Goal: Task Accomplishment & Management: Use online tool/utility

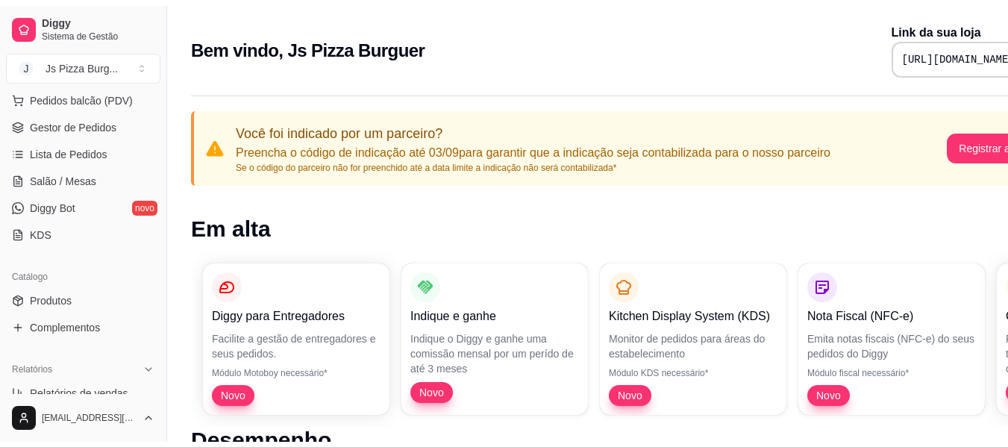
scroll to position [199, 0]
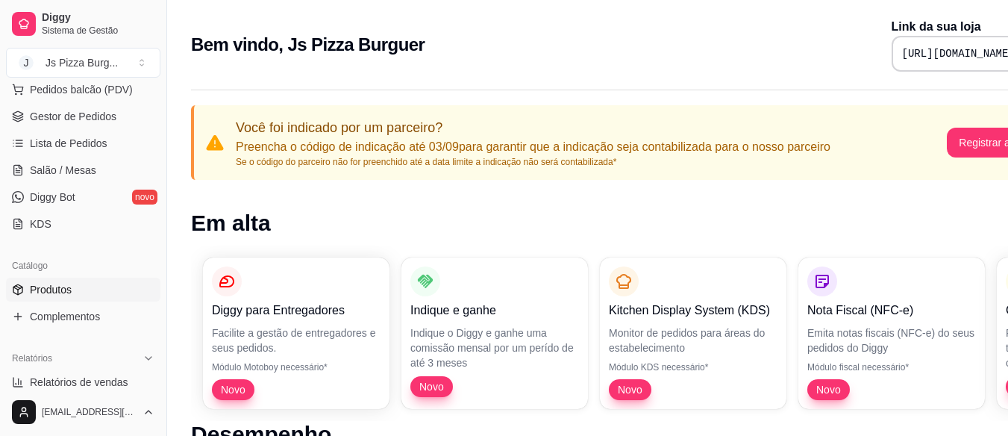
click at [52, 298] on link "Produtos" at bounding box center [83, 290] width 155 height 24
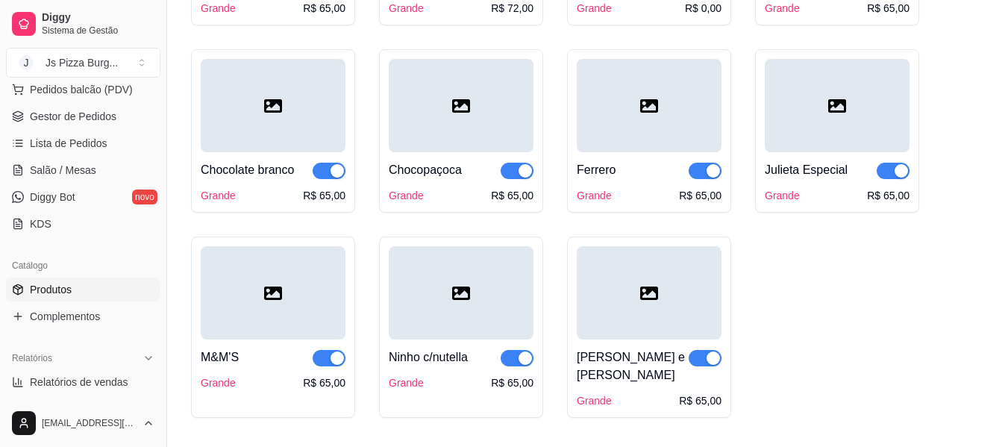
scroll to position [2122, 0]
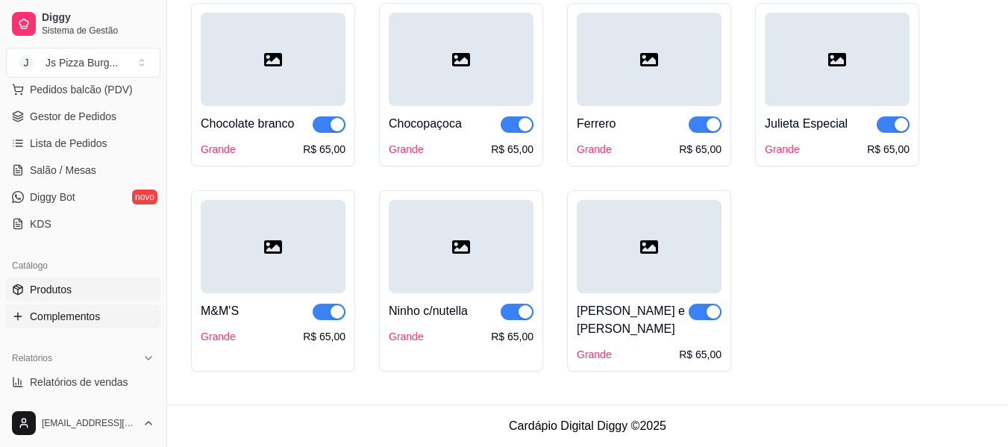
click at [57, 321] on span "Complementos" at bounding box center [65, 316] width 70 height 15
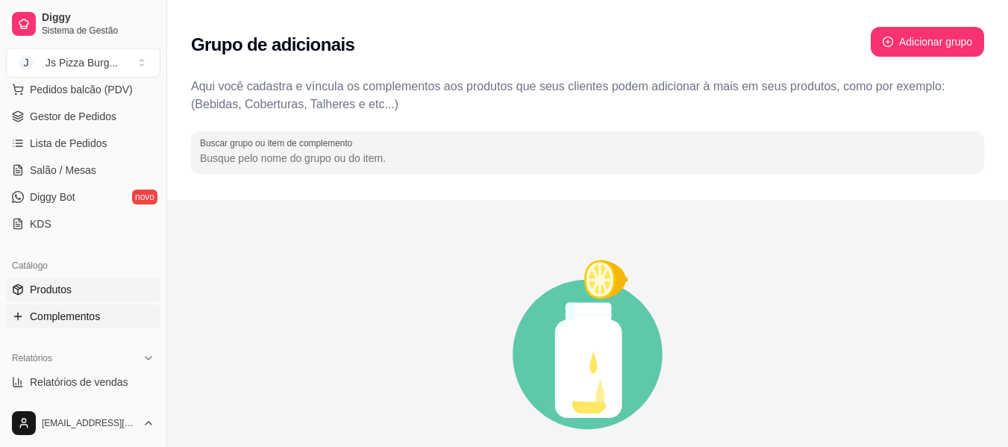
click at [37, 288] on span "Produtos" at bounding box center [51, 289] width 42 height 15
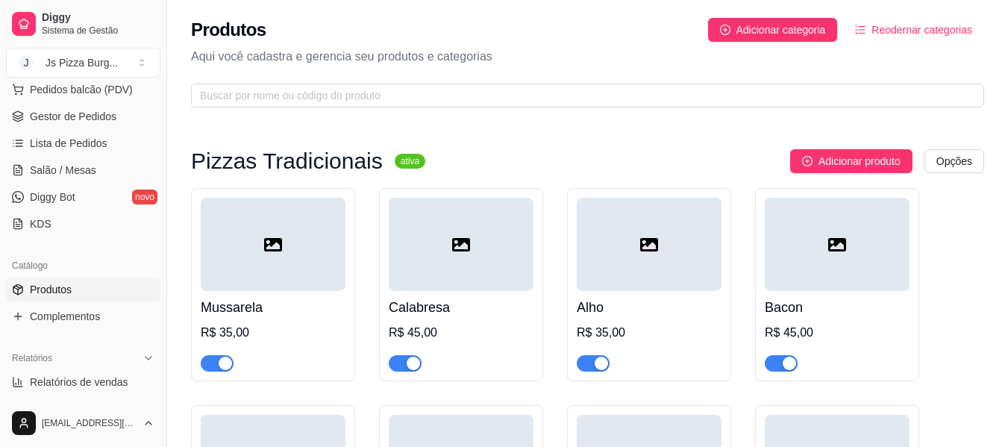
click at [866, 32] on icon "ordered-list" at bounding box center [860, 30] width 10 height 10
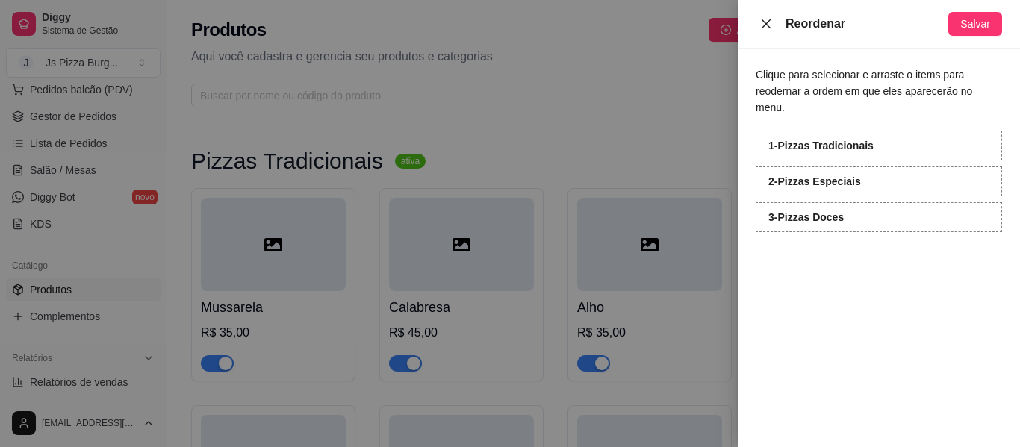
click at [770, 20] on icon "close" at bounding box center [765, 23] width 9 height 9
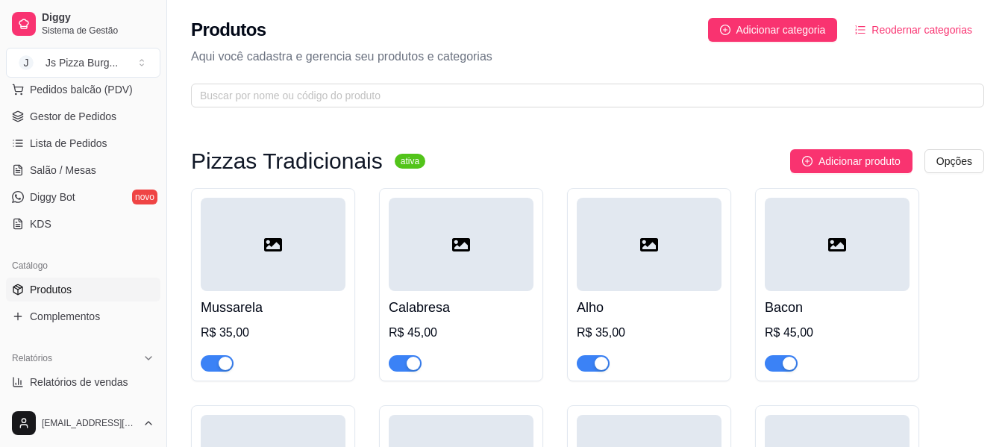
click at [864, 31] on icon "ordered-list" at bounding box center [860, 30] width 10 height 10
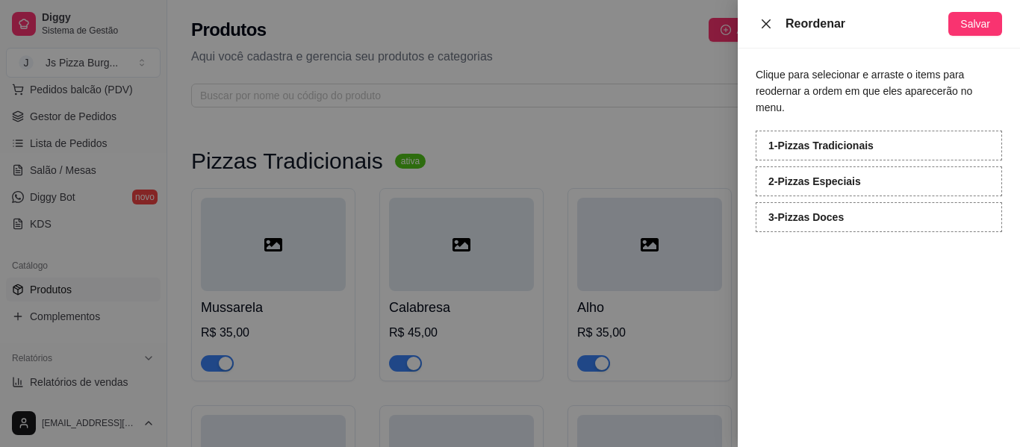
click at [764, 24] on icon "close" at bounding box center [766, 24] width 12 height 12
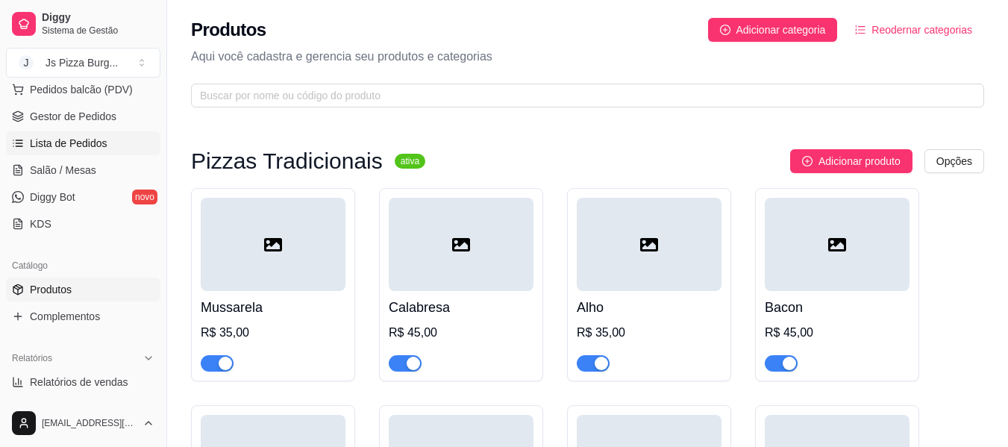
click at [33, 140] on span "Lista de Pedidos" at bounding box center [69, 143] width 78 height 15
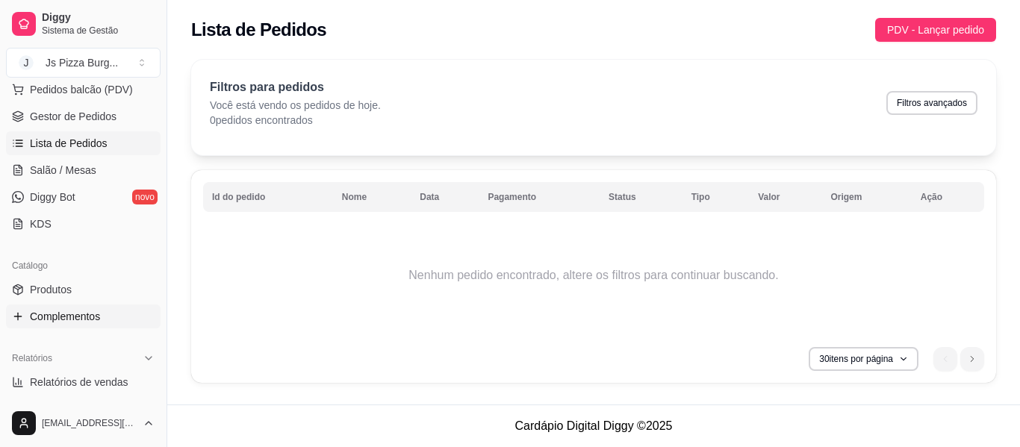
click at [63, 319] on span "Complementos" at bounding box center [65, 316] width 70 height 15
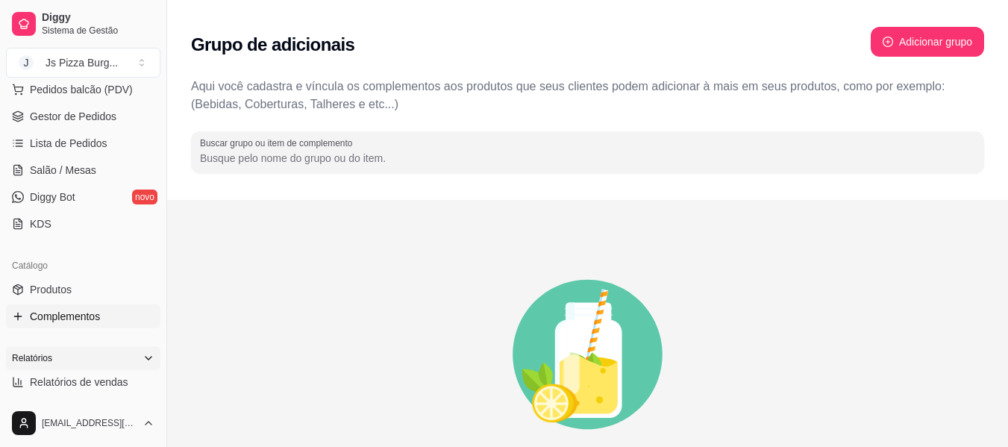
click at [143, 362] on icon at bounding box center [149, 358] width 12 height 12
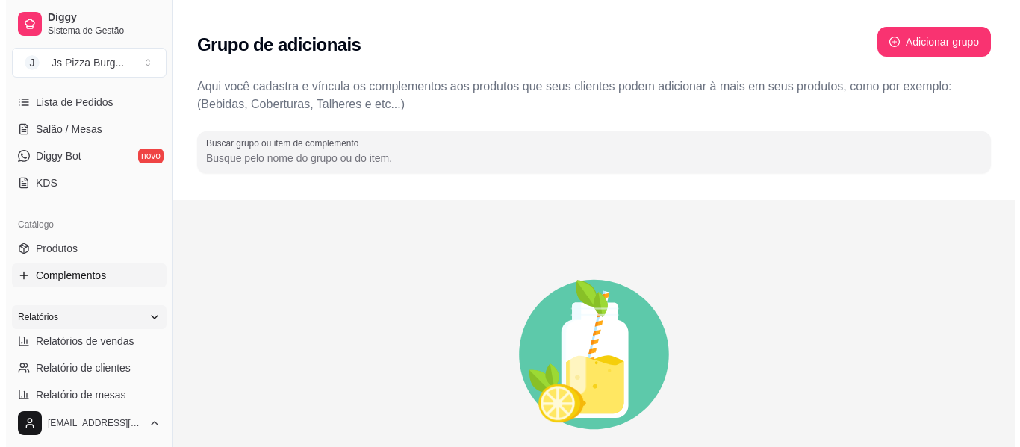
scroll to position [209, 0]
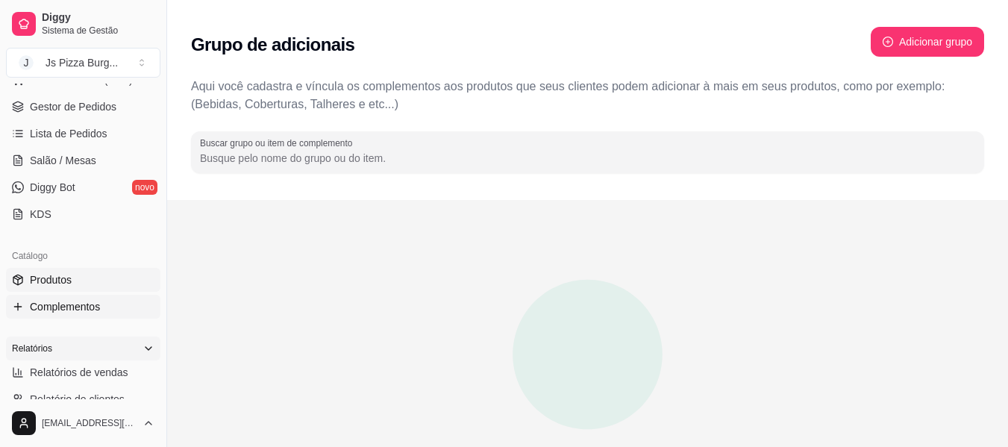
click at [72, 275] on link "Produtos" at bounding box center [83, 280] width 155 height 24
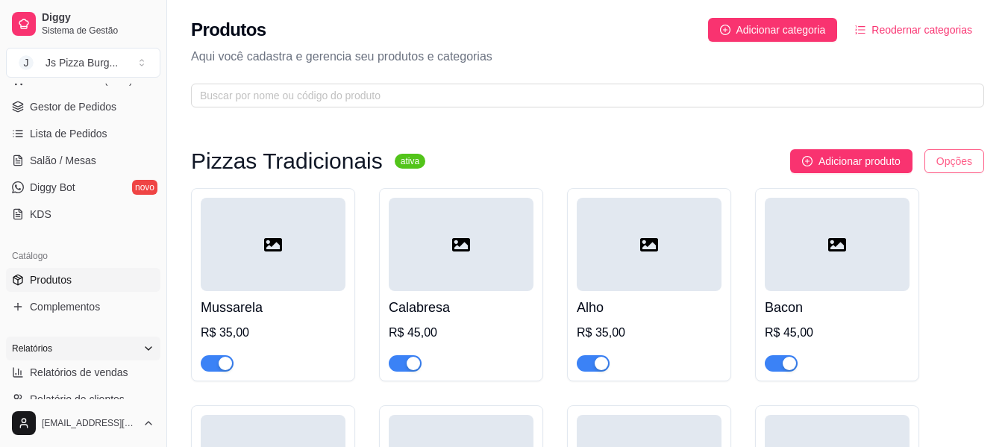
click at [955, 157] on html "Diggy Sistema de Gestão J Js Pizza Burg ... Loja aberta Período gratuito até 26…" at bounding box center [504, 223] width 1008 height 447
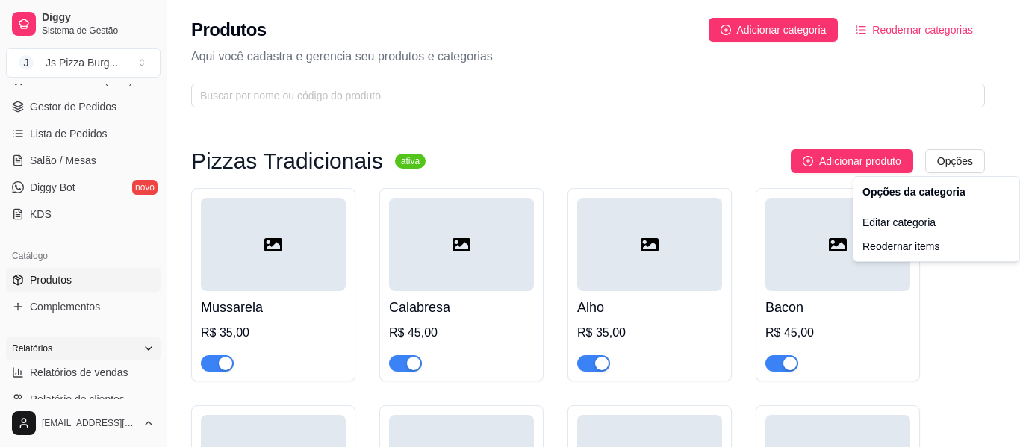
click at [871, 122] on html "Diggy Sistema de Gestão J Js Pizza Burg ... Loja aberta Período gratuito até 26…" at bounding box center [510, 223] width 1020 height 447
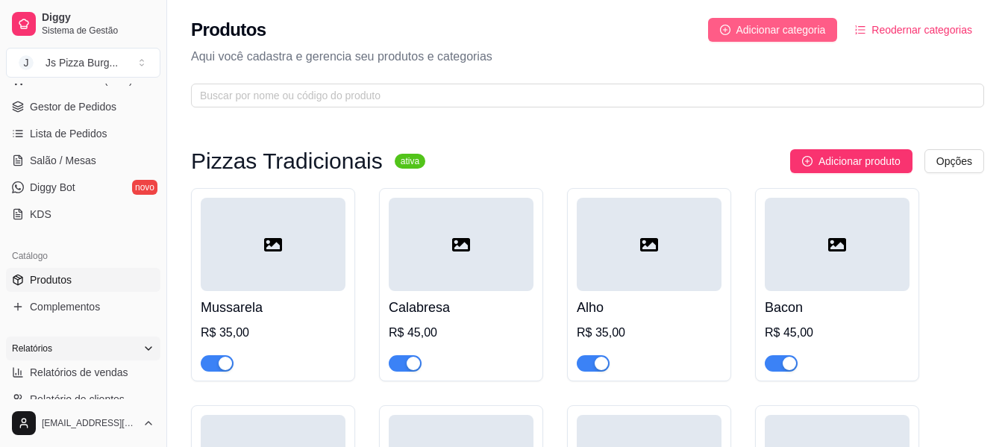
click at [773, 33] on span "Adicionar categoria" at bounding box center [782, 30] width 90 height 16
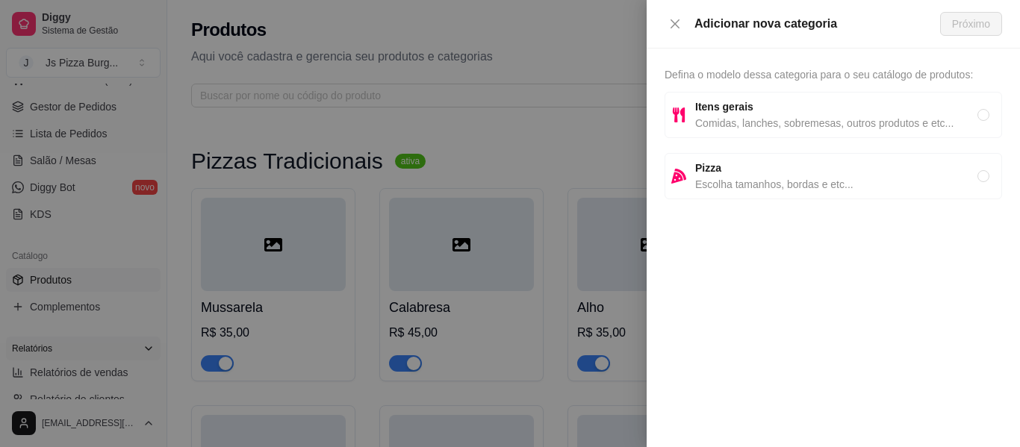
click at [782, 118] on span "Comidas, lanches, sobremesas, outros produtos e etc..." at bounding box center [836, 123] width 282 height 16
click at [868, 165] on span "Pizza" at bounding box center [836, 168] width 282 height 16
radio input "false"
radio input "true"
click at [958, 18] on span "Próximo" at bounding box center [971, 24] width 38 height 16
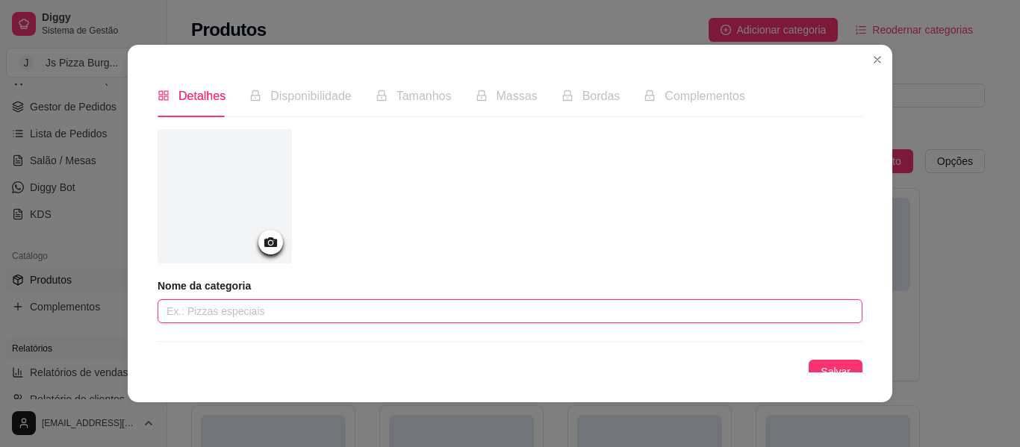
click at [440, 322] on input "text" at bounding box center [510, 311] width 705 height 24
type input "b"
type input "Bordas"
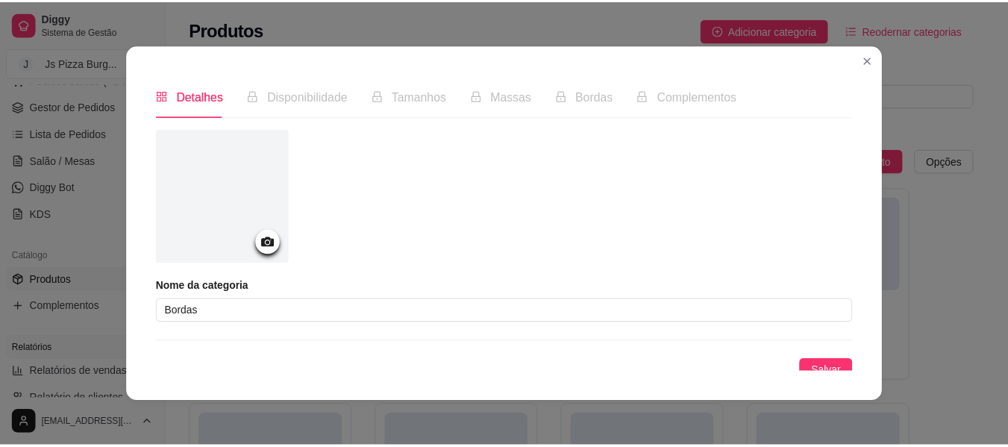
scroll to position [11, 0]
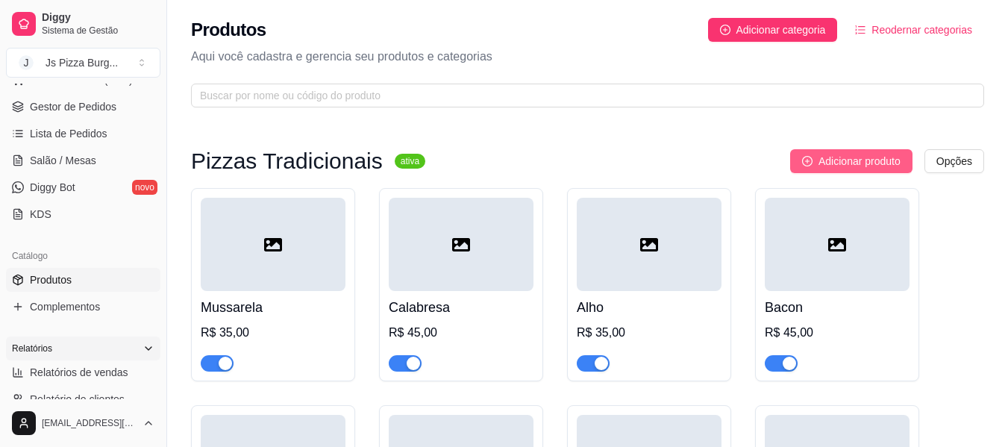
click at [890, 163] on span "Adicionar produto" at bounding box center [860, 161] width 82 height 16
click at [843, 82] on div "Produtos Adicionar categoria Reodernar categorias Aqui você cadastra e gerencia…" at bounding box center [587, 58] width 841 height 116
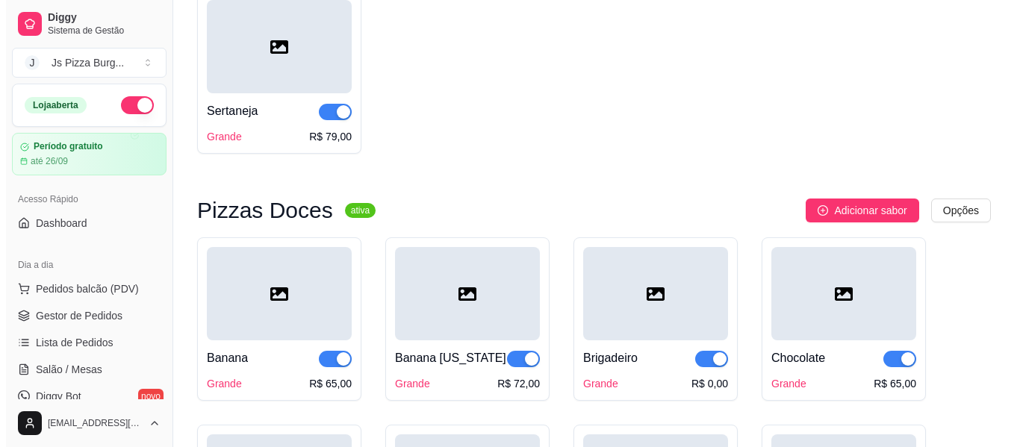
scroll to position [2206, 0]
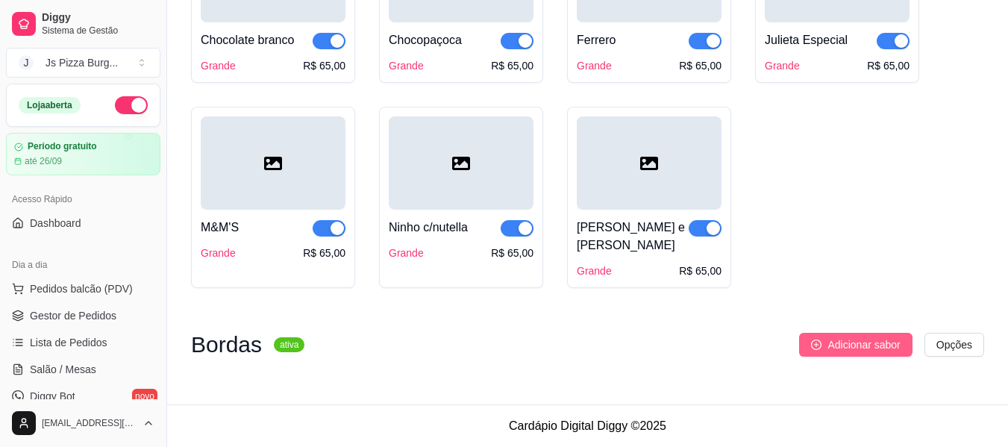
click at [850, 341] on span "Adicionar sabor" at bounding box center [864, 345] width 72 height 16
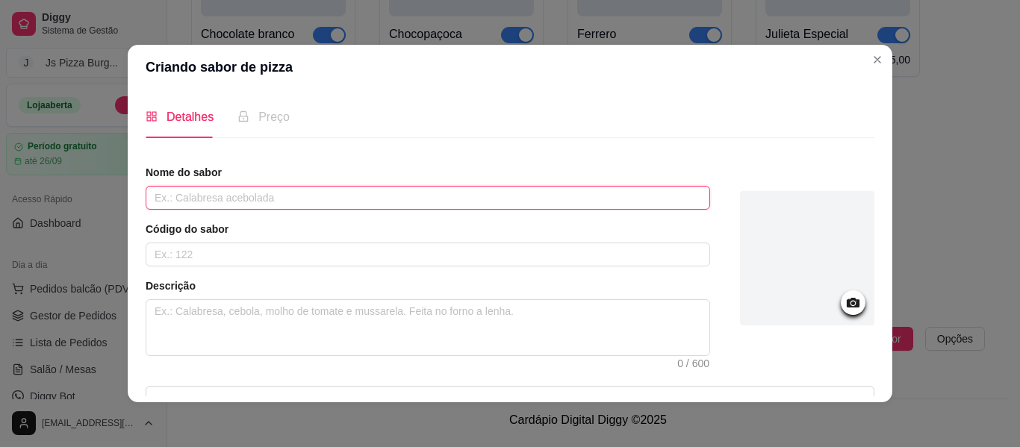
click at [175, 198] on input "text" at bounding box center [428, 198] width 564 height 24
click at [155, 203] on input "catupiry" at bounding box center [428, 198] width 564 height 24
type input "Catupiry"
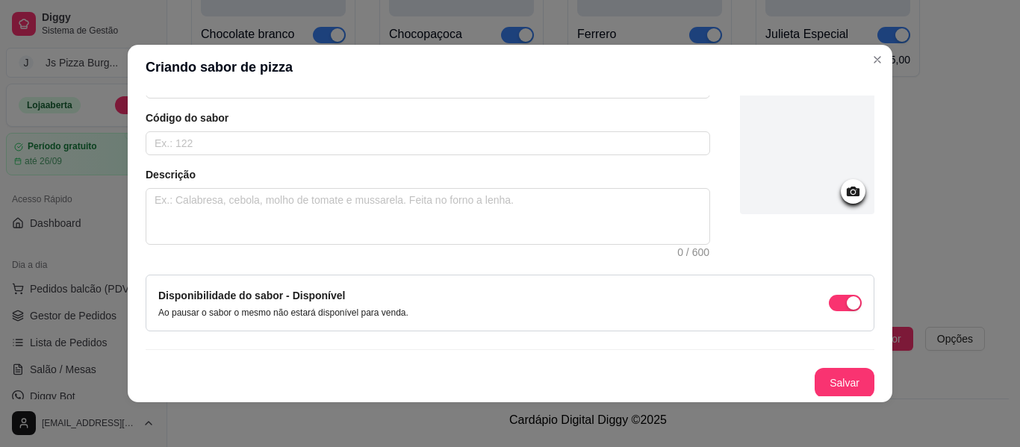
scroll to position [113, 0]
click at [837, 383] on button "Salvar" at bounding box center [844, 381] width 58 height 29
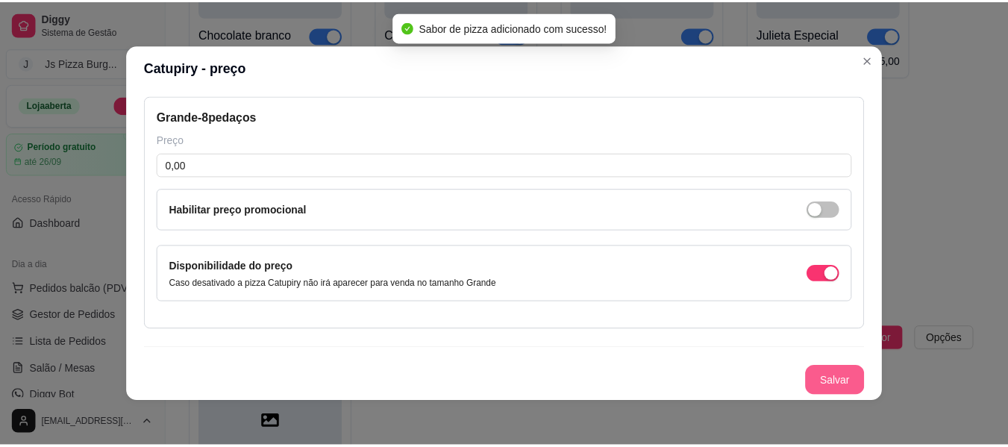
scroll to position [66, 0]
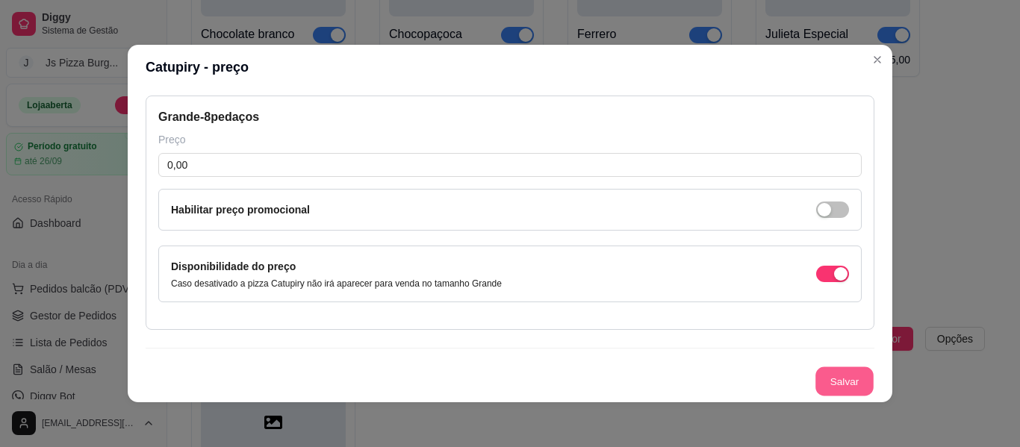
click at [837, 383] on button "Salvar" at bounding box center [844, 381] width 58 height 29
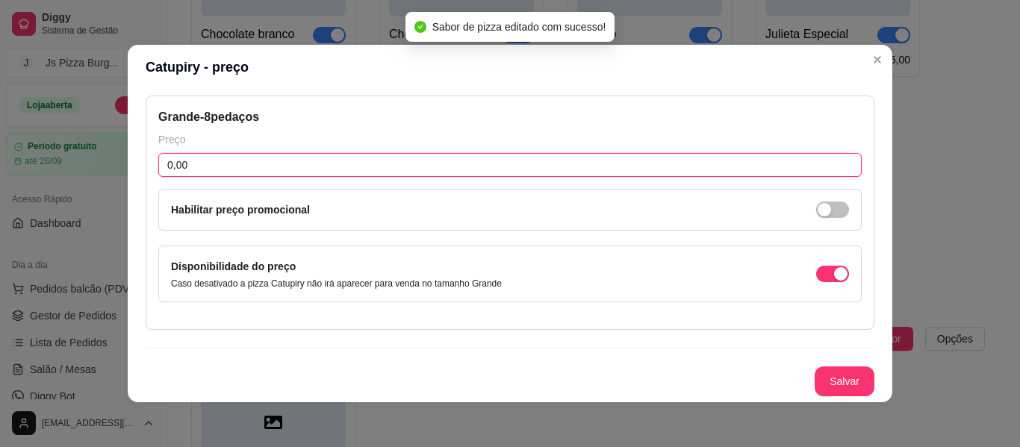
click at [163, 167] on input "0,00" at bounding box center [509, 165] width 703 height 24
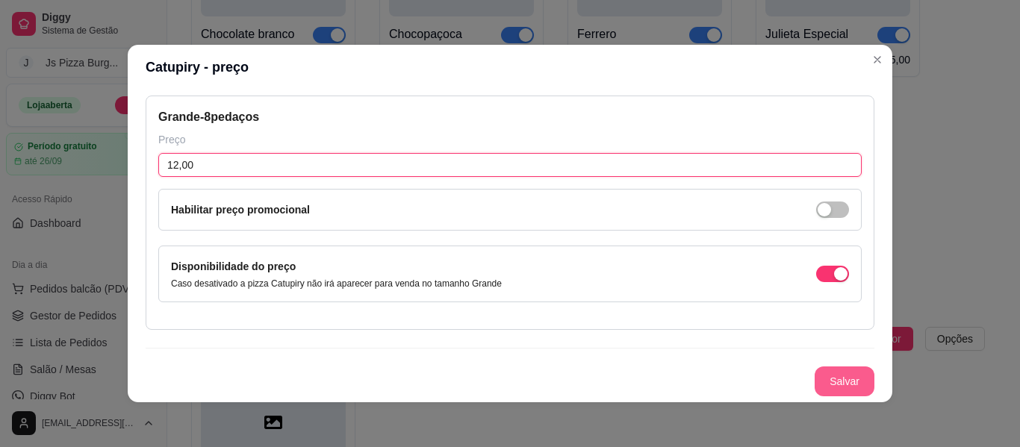
type input "12,00"
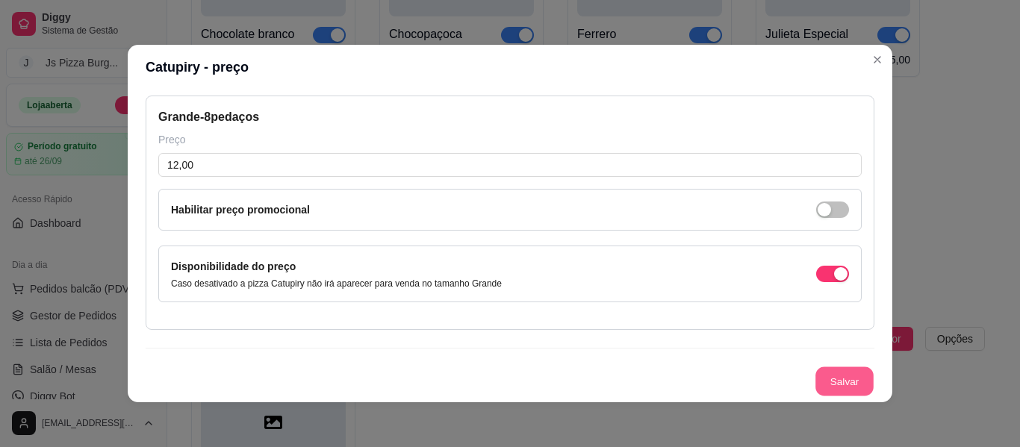
click at [815, 375] on button "Salvar" at bounding box center [844, 381] width 58 height 29
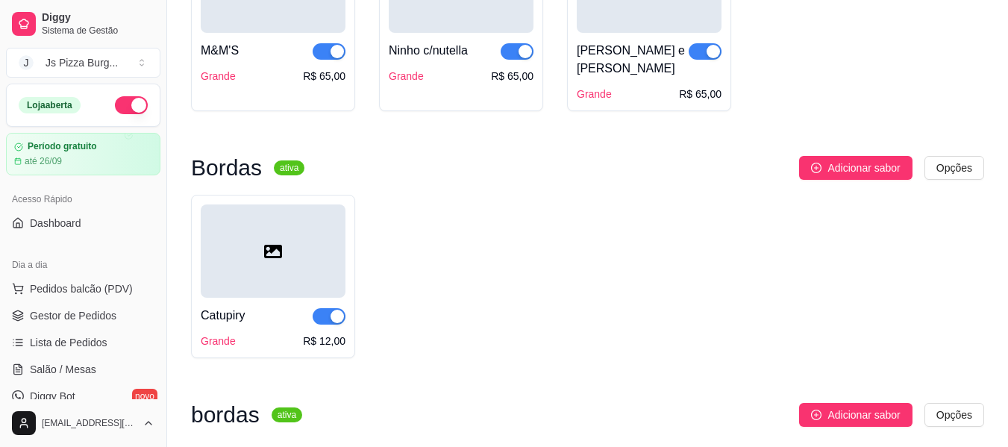
scroll to position [2405, 0]
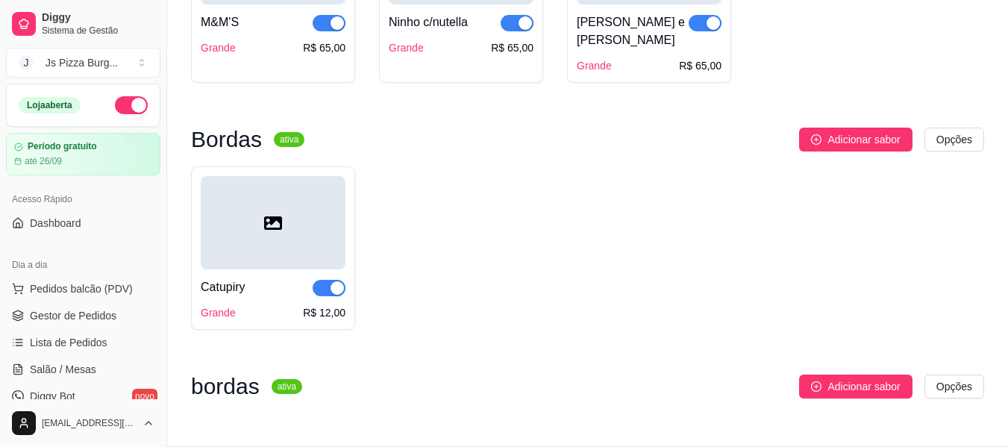
click at [319, 290] on span "button" at bounding box center [329, 288] width 33 height 16
click at [341, 293] on span "button" at bounding box center [329, 288] width 33 height 16
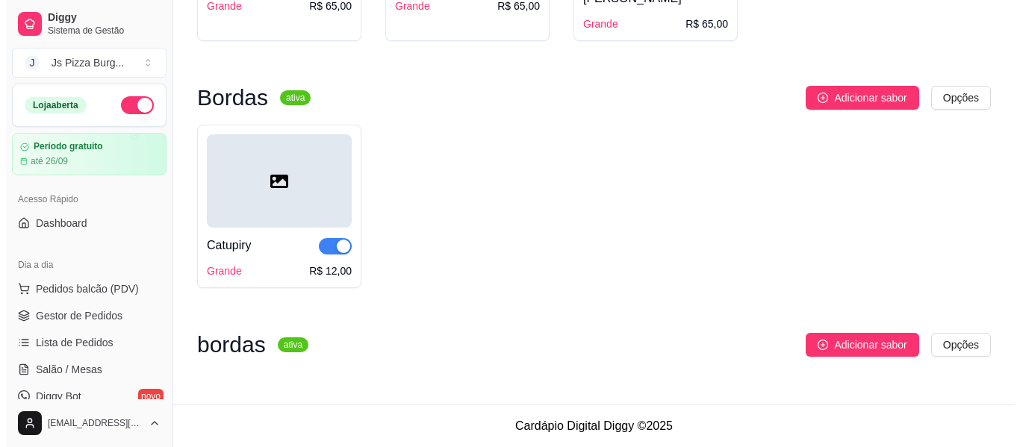
scroll to position [2454, 0]
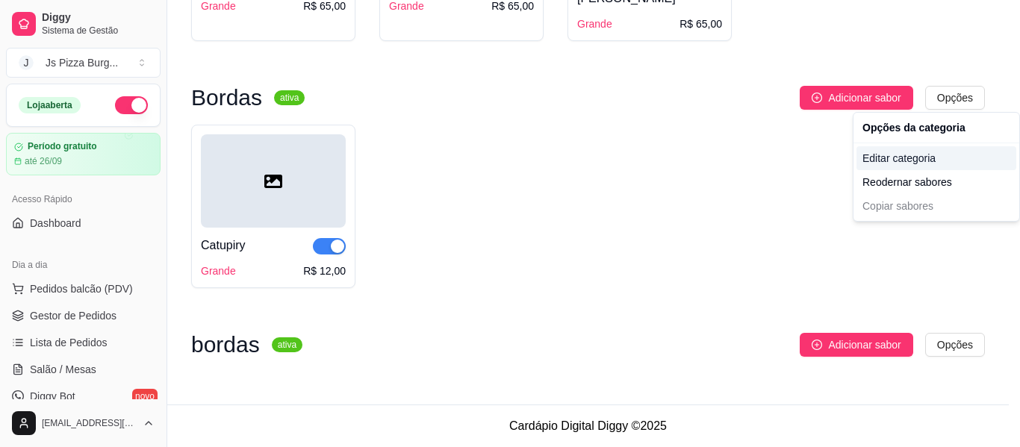
click at [902, 157] on div "Editar categoria" at bounding box center [936, 158] width 160 height 24
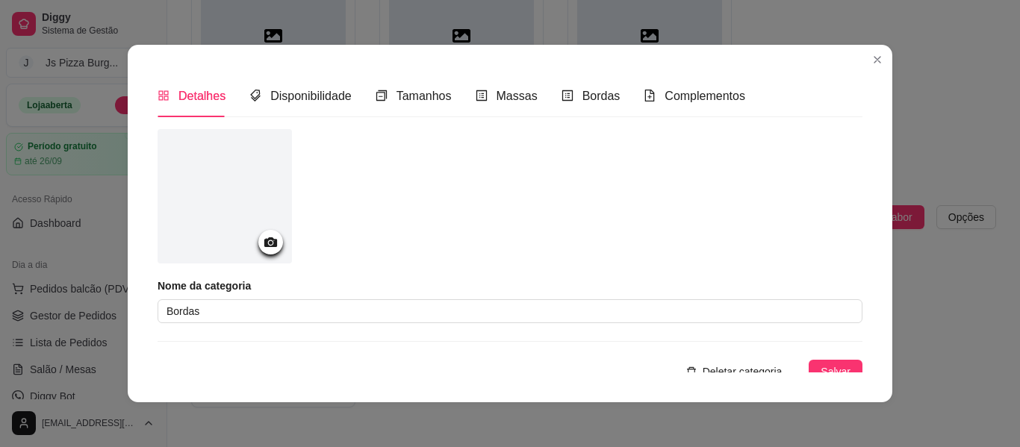
scroll to position [11, 0]
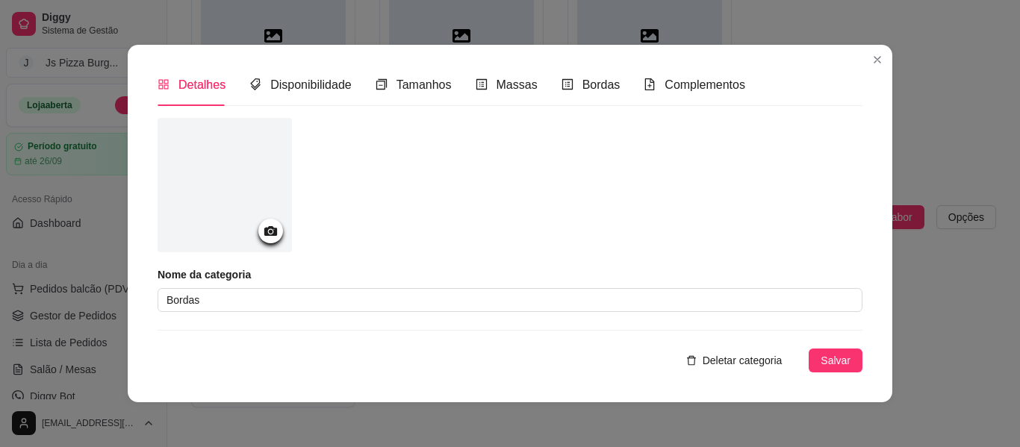
click at [722, 361] on span "Deletar categoria" at bounding box center [742, 360] width 80 height 16
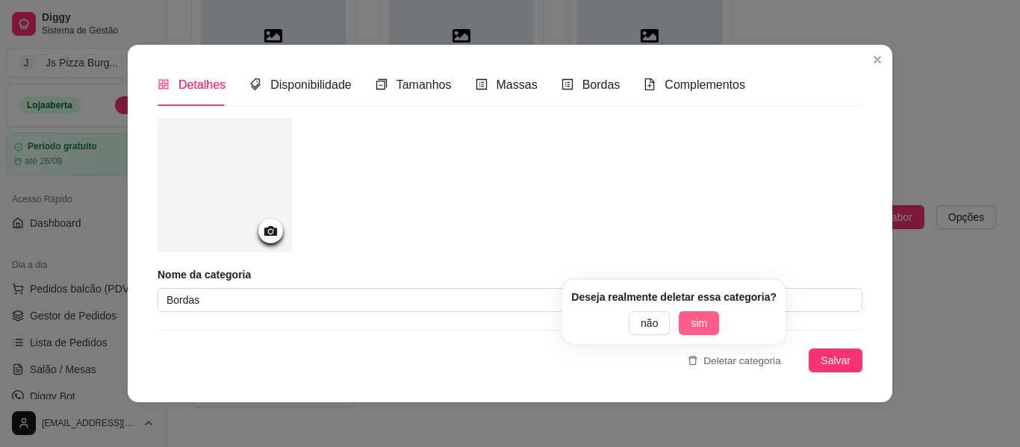
click at [704, 319] on button "sim" at bounding box center [699, 323] width 40 height 24
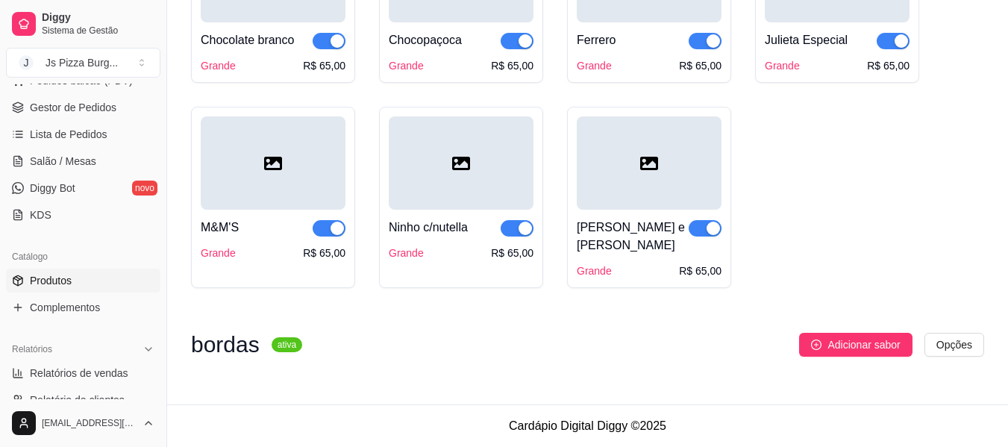
scroll to position [209, 0]
click at [60, 308] on span "Complementos" at bounding box center [65, 306] width 70 height 15
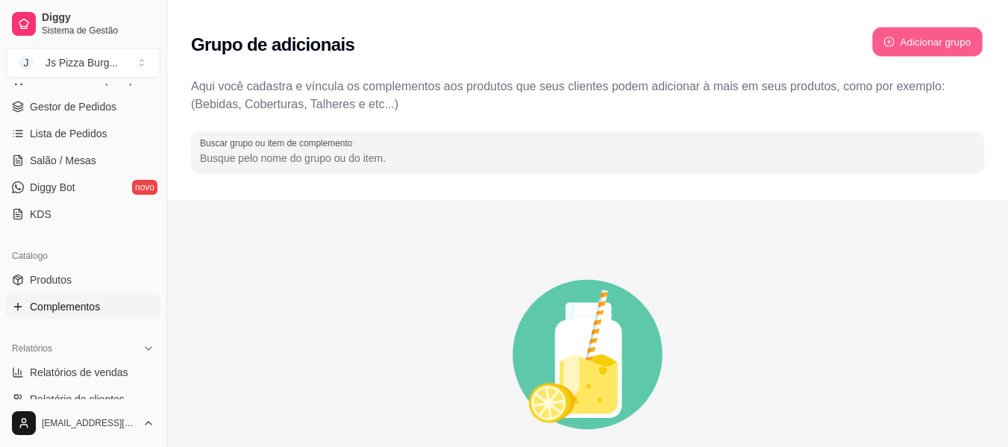
click at [893, 31] on button "Adicionar grupo" at bounding box center [928, 42] width 110 height 29
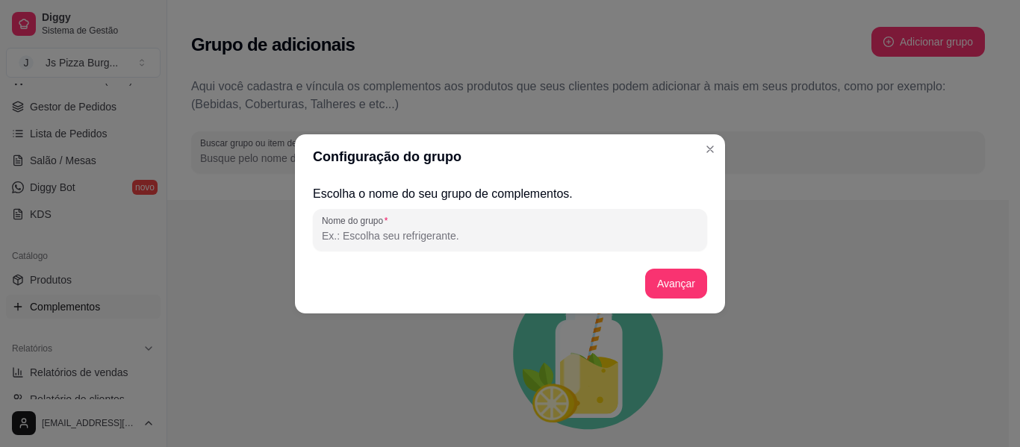
click at [405, 234] on input "Nome do grupo" at bounding box center [510, 235] width 376 height 15
type input "Bordas"
click at [676, 282] on button "Avançar" at bounding box center [676, 283] width 60 height 29
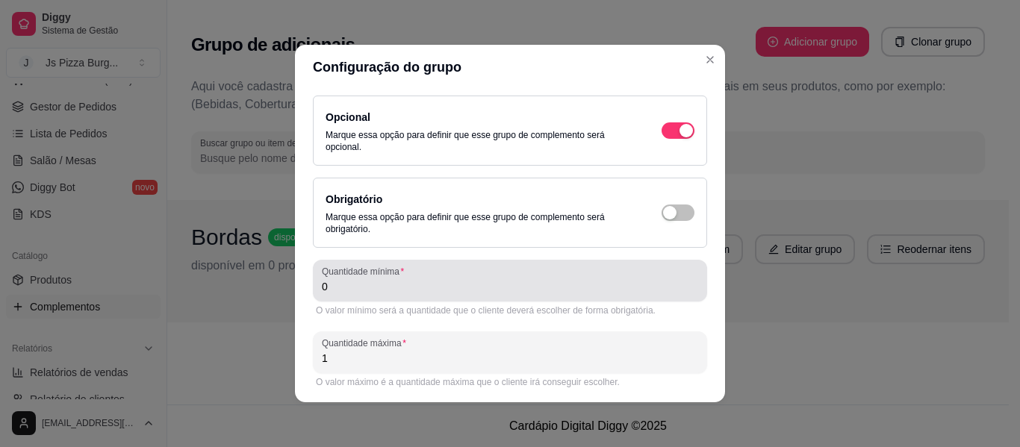
click at [570, 301] on div "Quantidade mínima 0" at bounding box center [510, 281] width 394 height 42
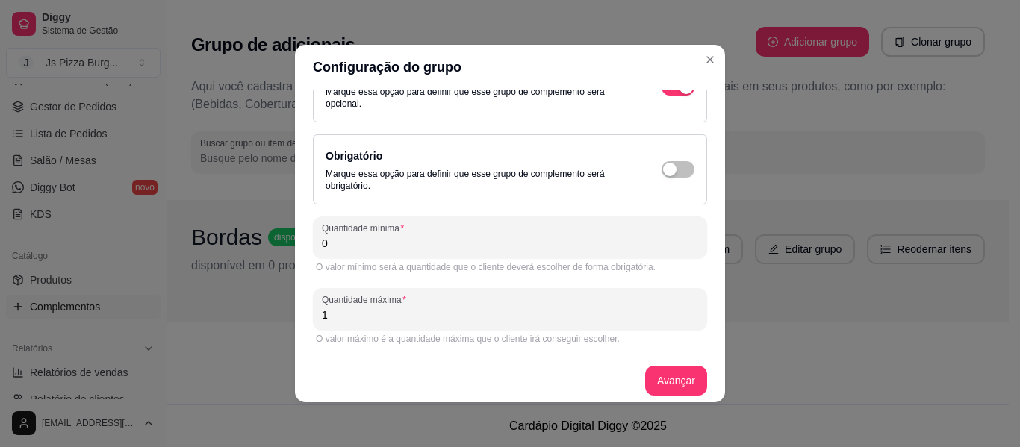
scroll to position [52, 0]
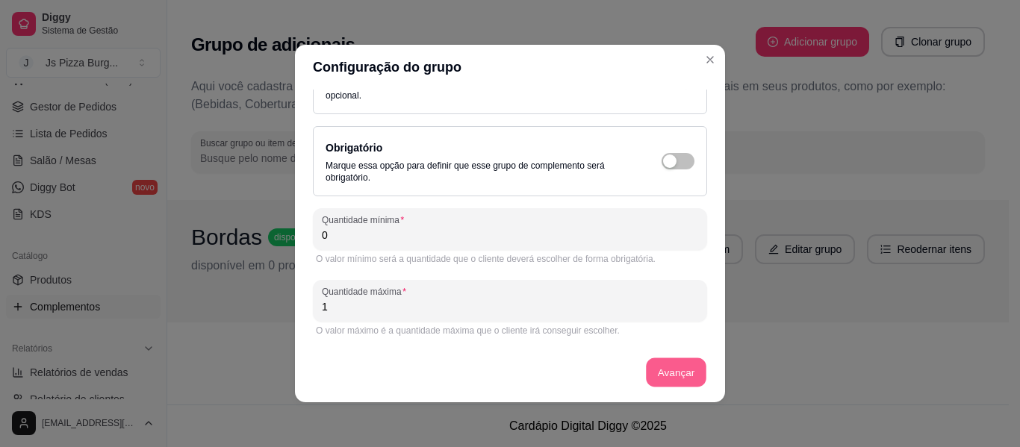
click at [646, 364] on button "Avançar" at bounding box center [676, 372] width 60 height 29
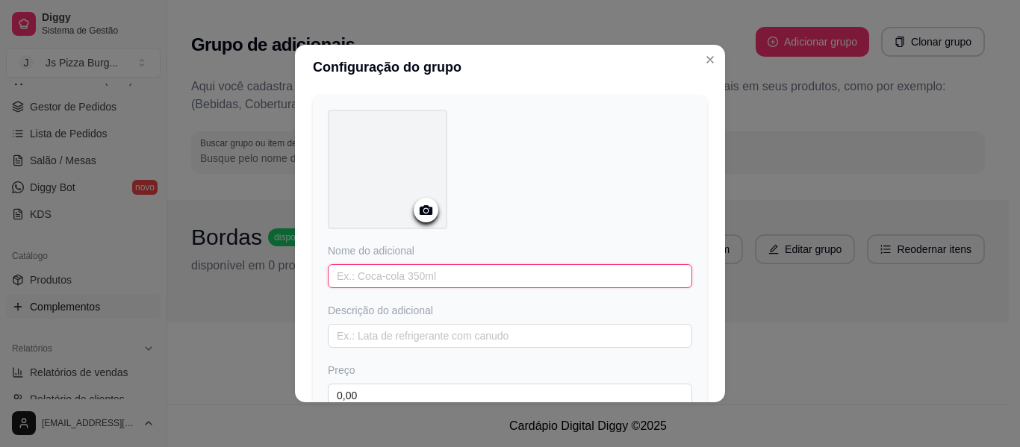
click at [351, 278] on input "text" at bounding box center [510, 276] width 364 height 24
type input "catupiry"
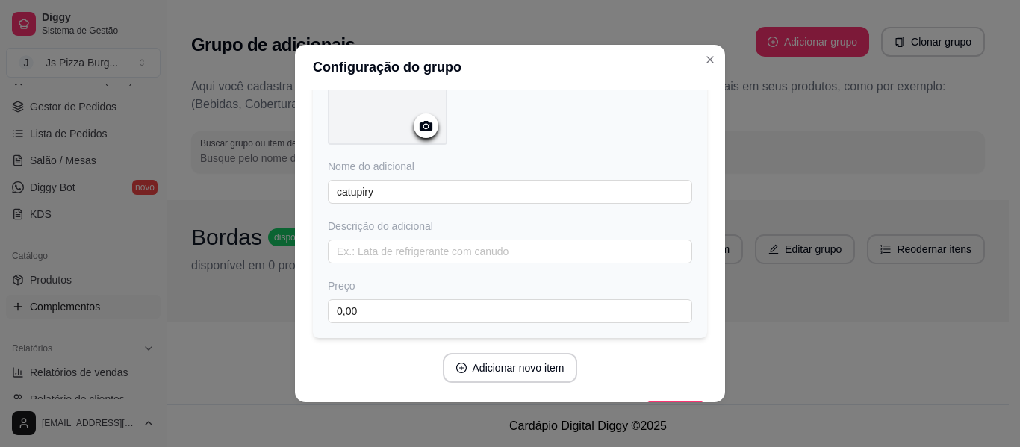
scroll to position [141, 0]
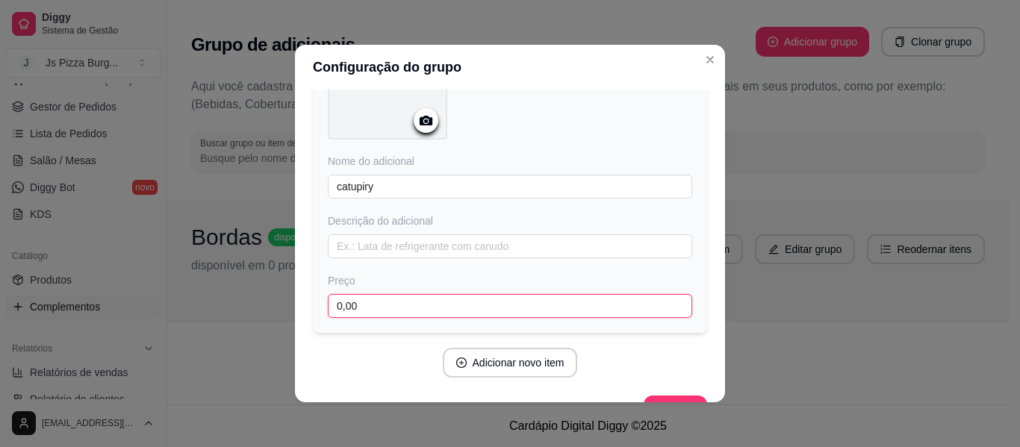
click at [341, 303] on input "0,00" at bounding box center [510, 306] width 364 height 24
type input "12,00"
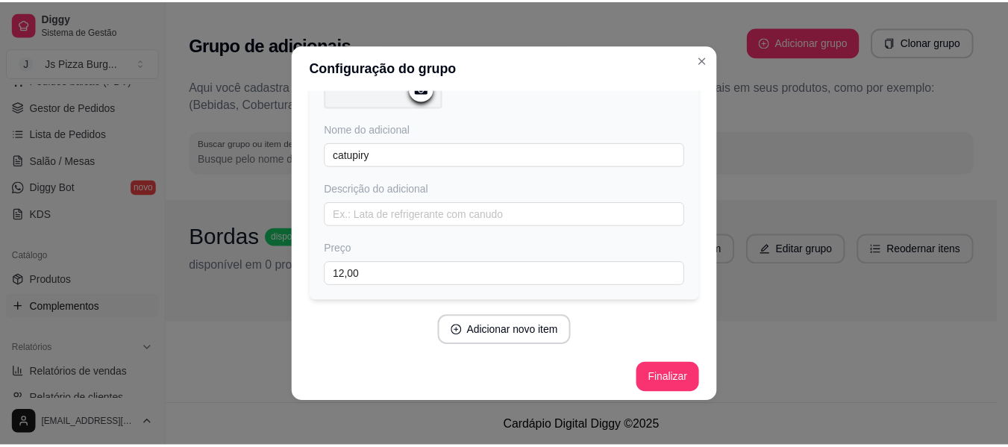
scroll to position [178, 0]
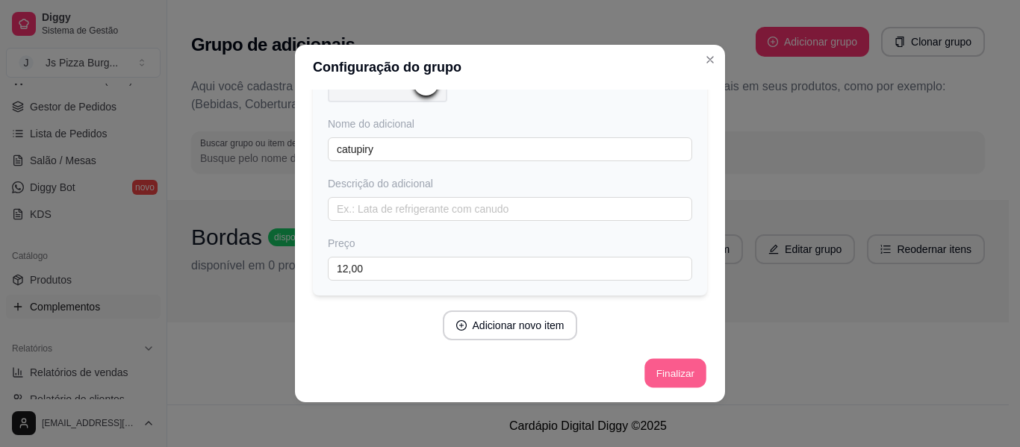
click at [652, 369] on button "Finalizar" at bounding box center [674, 373] width 61 height 29
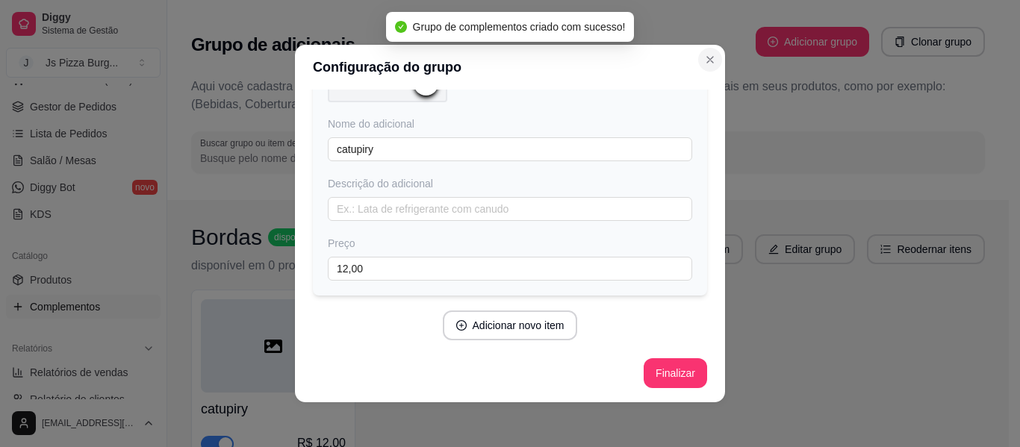
click at [708, 56] on icon "Close" at bounding box center [710, 60] width 12 height 12
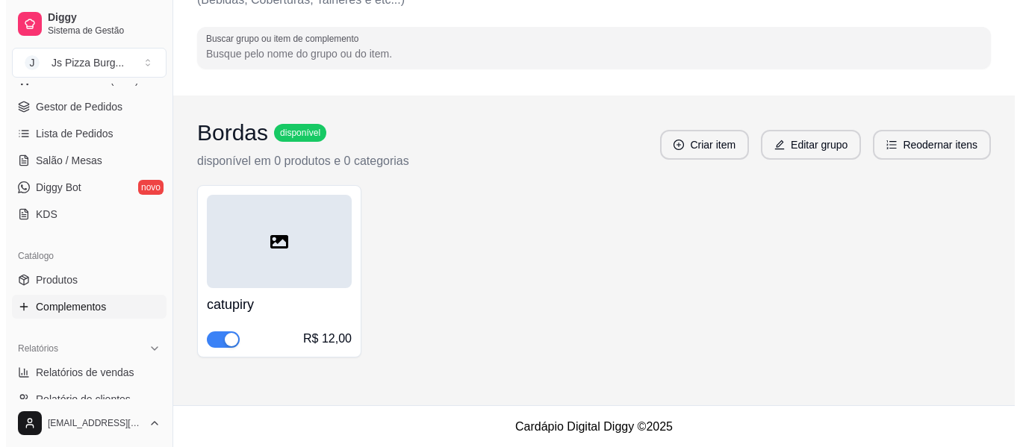
scroll to position [105, 0]
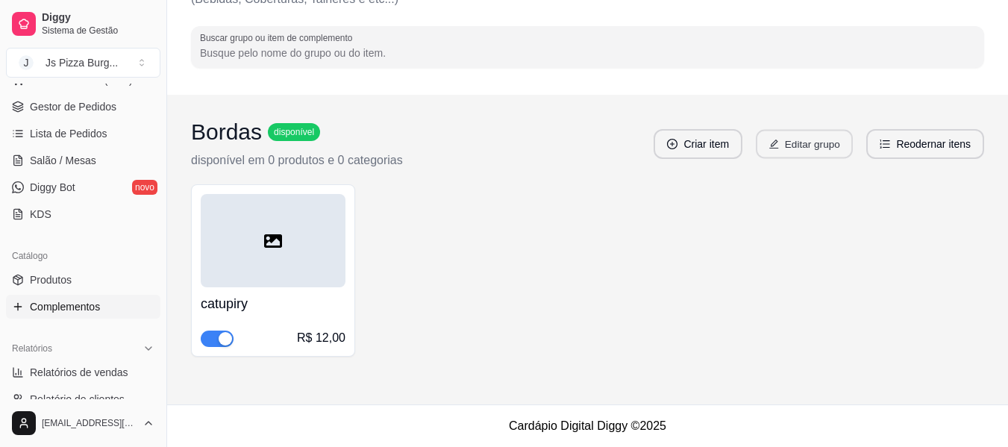
click at [794, 144] on button "Editar grupo" at bounding box center [804, 144] width 97 height 29
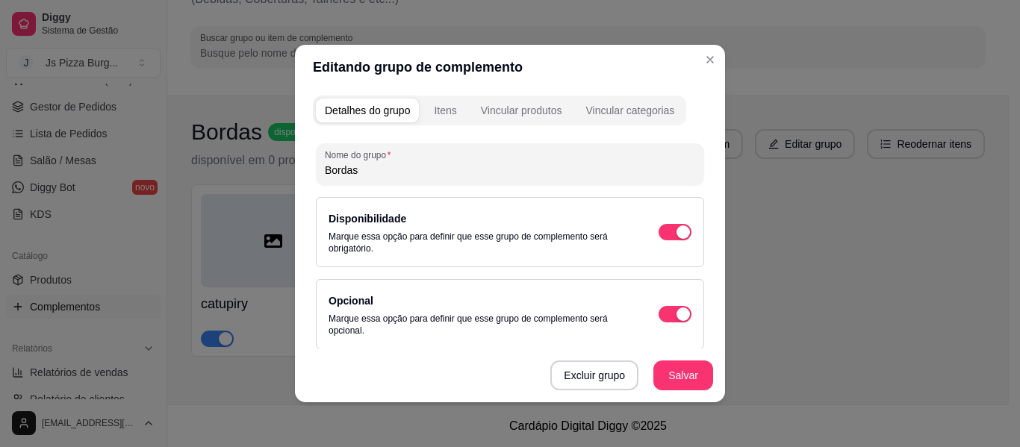
click at [711, 349] on div "Excluir grupo Salvar" at bounding box center [510, 376] width 430 height 54
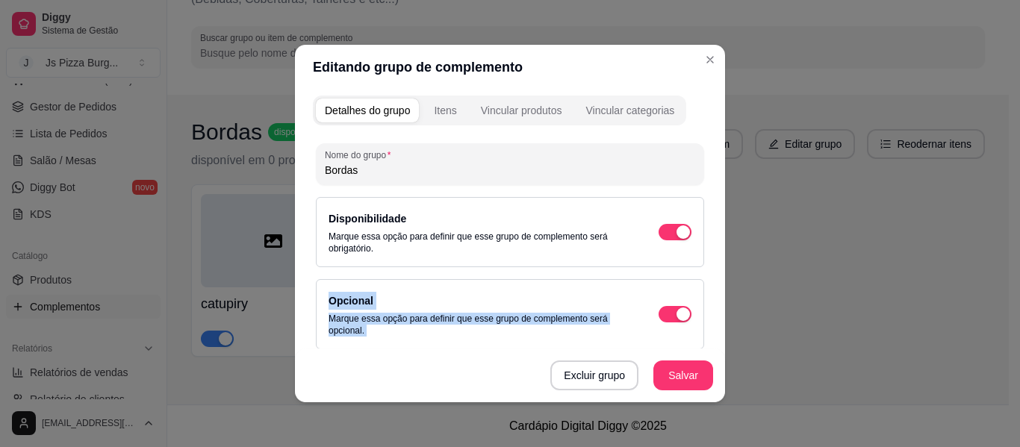
drag, startPoint x: 711, startPoint y: 349, endPoint x: 711, endPoint y: 255, distance: 94.1
click at [711, 255] on div "Detalhes do grupo Itens Vincular produtos Vincular categorias Nome do grupo Bor…" at bounding box center [510, 246] width 430 height 313
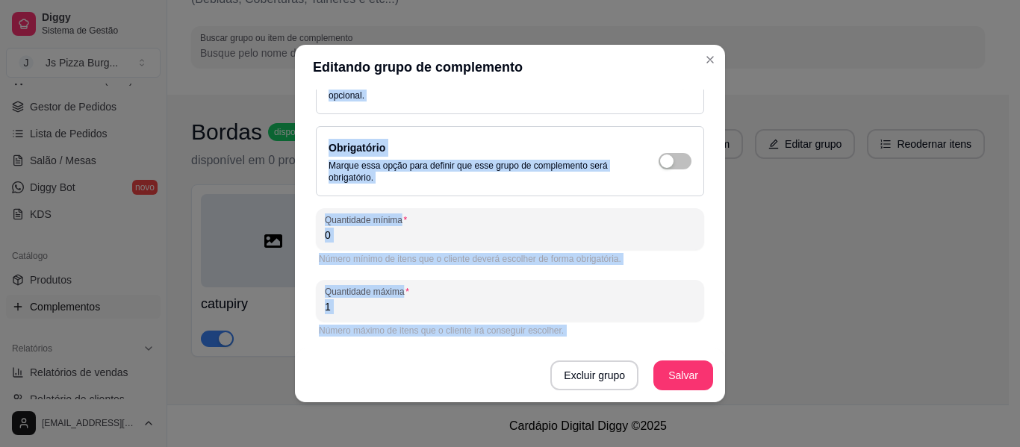
click at [478, 373] on div "Excluir grupo Salvar" at bounding box center [510, 376] width 430 height 54
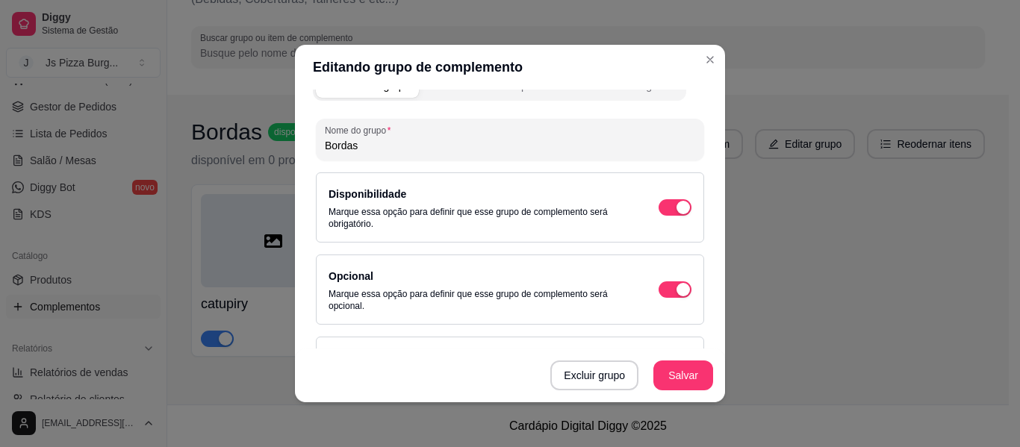
scroll to position [0, 0]
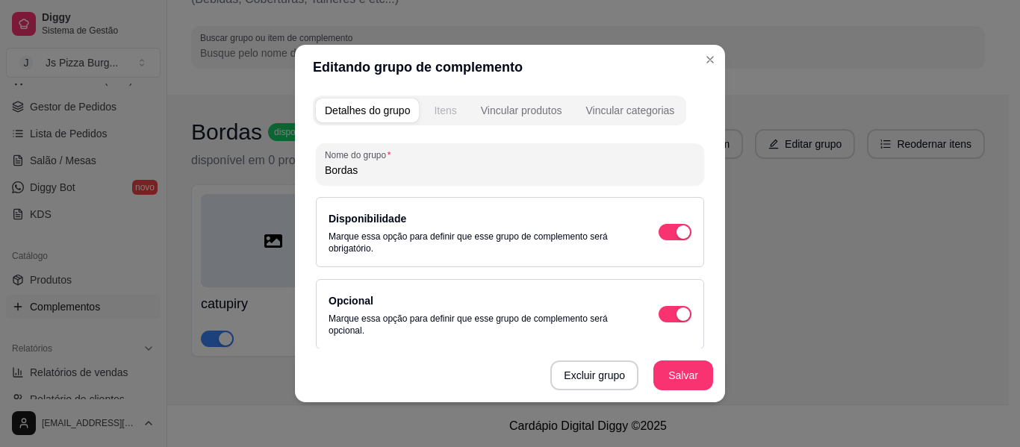
click at [440, 108] on div "Itens" at bounding box center [445, 110] width 22 height 15
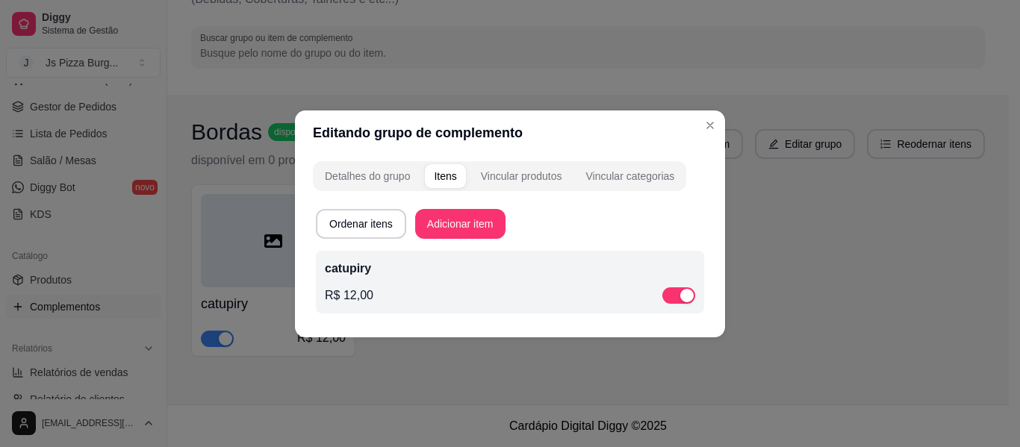
click at [381, 269] on p "catupiry" at bounding box center [510, 269] width 370 height 18
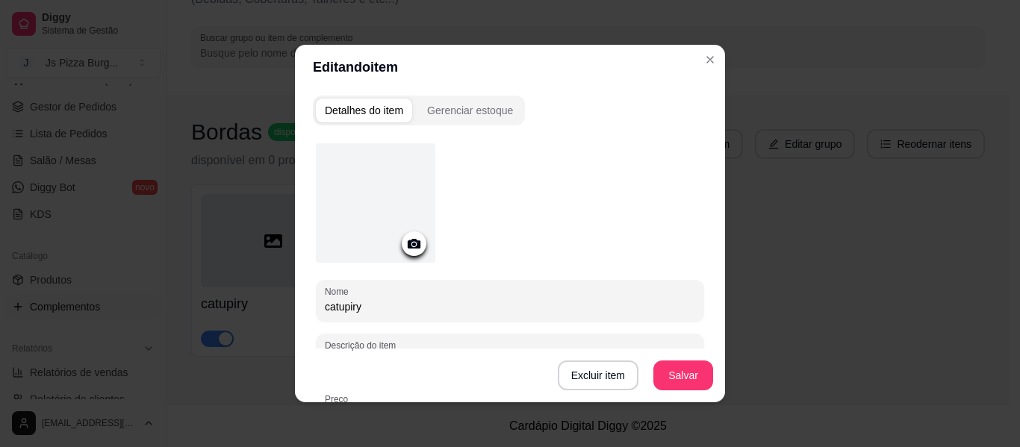
click at [367, 306] on input "catupiry" at bounding box center [510, 306] width 370 height 15
type input "catupiry cheddar"
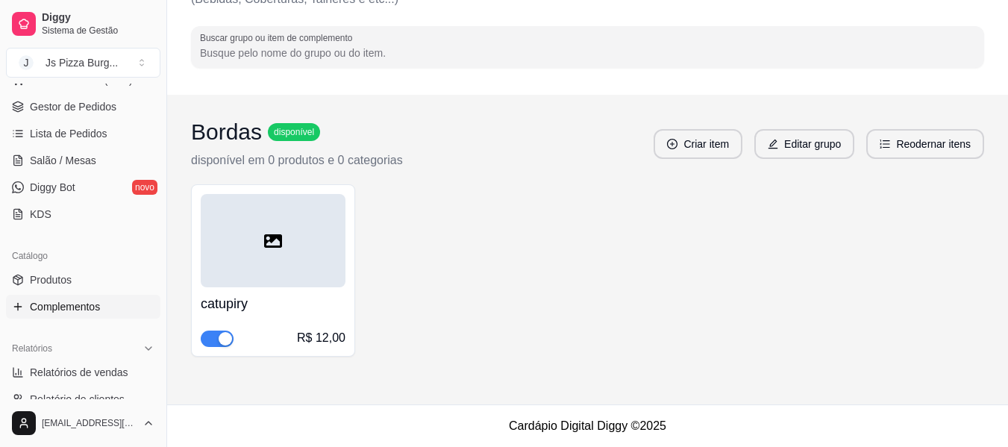
click at [299, 302] on h4 "catupiry" at bounding box center [273, 303] width 145 height 21
click at [258, 272] on div at bounding box center [273, 240] width 145 height 93
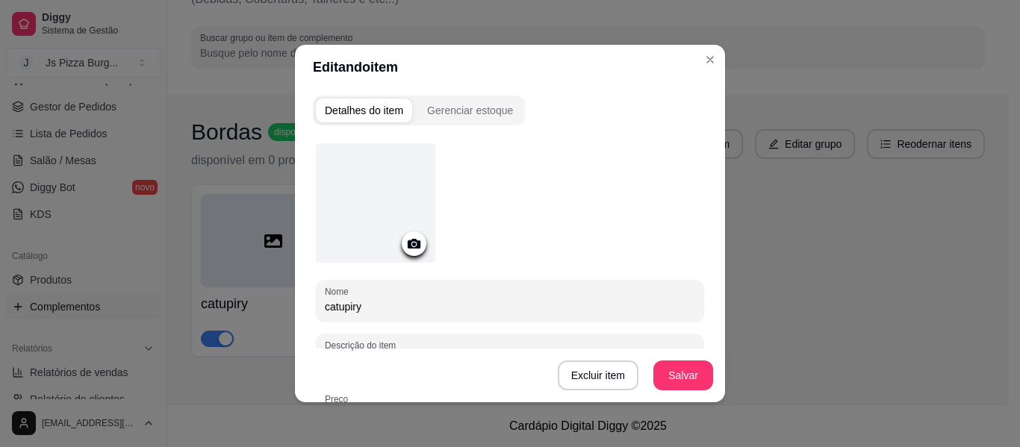
scroll to position [253, 0]
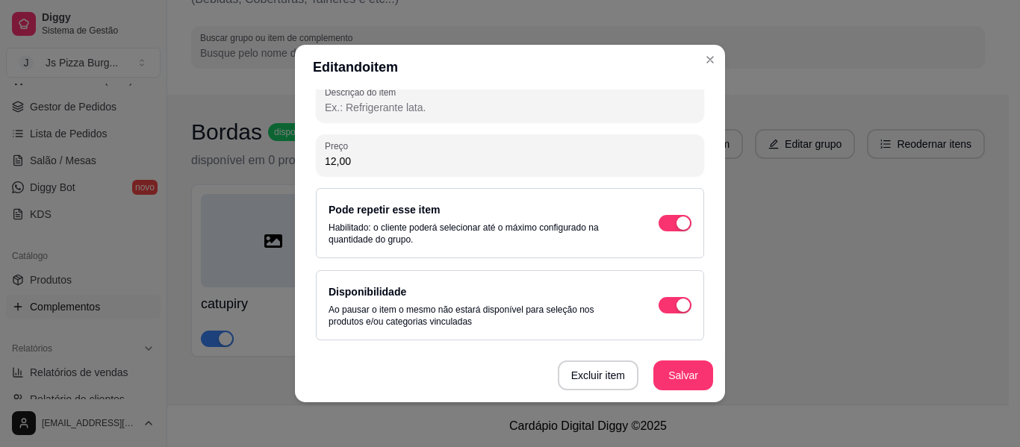
click at [363, 331] on div "Disponibilidade Ao pausar o item o mesmo não estará disponível para seleção nos…" at bounding box center [510, 305] width 388 height 70
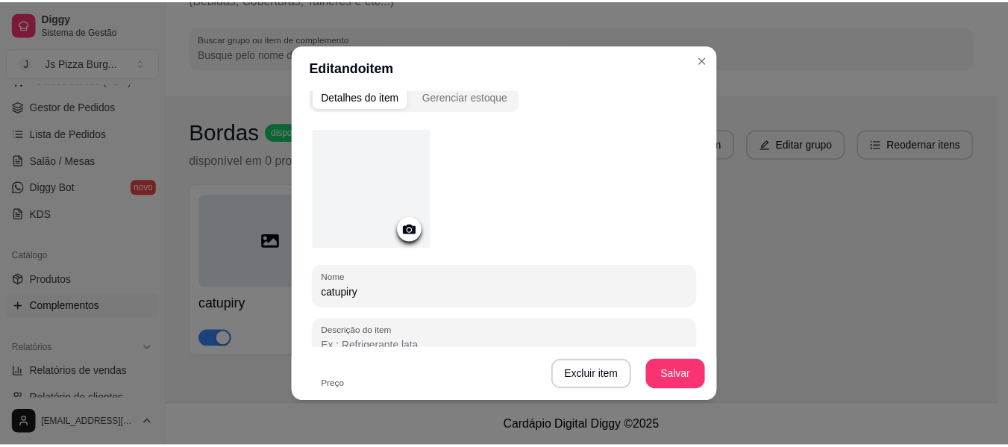
scroll to position [0, 0]
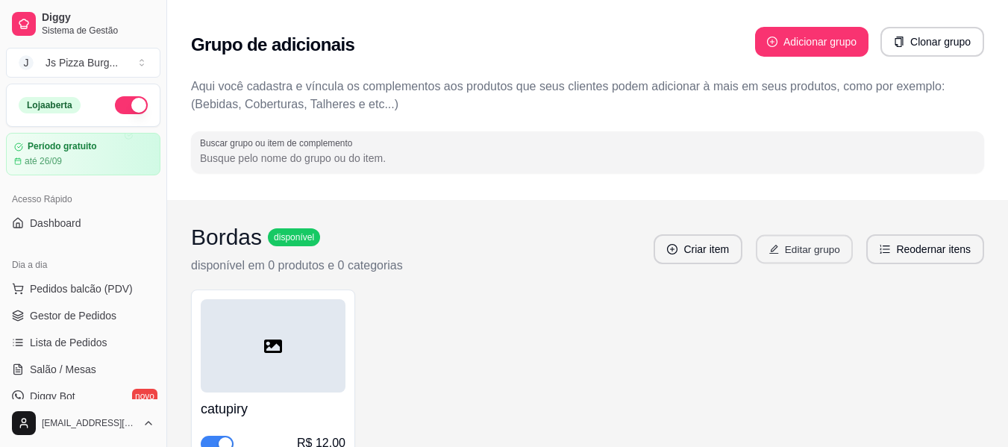
click at [810, 244] on button "Editar grupo" at bounding box center [804, 249] width 97 height 29
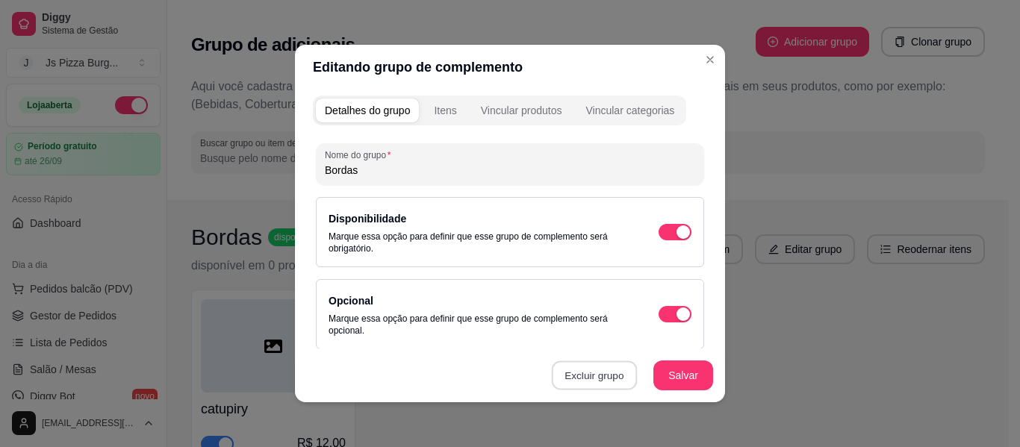
click at [585, 368] on button "Excluir grupo" at bounding box center [594, 375] width 85 height 29
click at [651, 343] on button "Sim" at bounding box center [653, 342] width 45 height 22
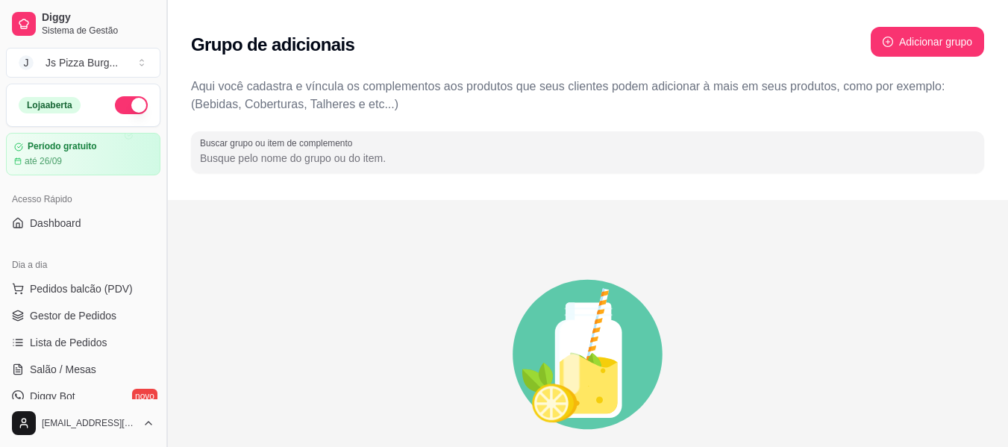
click at [161, 394] on button "Toggle Sidebar" at bounding box center [166, 223] width 12 height 447
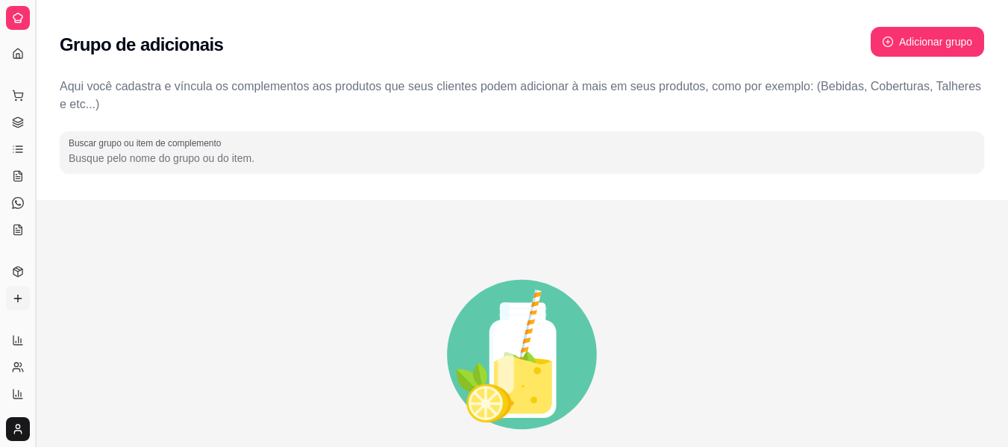
click at [161, 394] on div "Diggy Sistema de Gestão J Js Pizza Burg ... Loja aberta Período gratuito até 26…" at bounding box center [504, 283] width 1008 height 567
click at [161, 394] on icon "animation" at bounding box center [522, 354] width 925 height 261
click at [32, 311] on button "Toggle Sidebar" at bounding box center [35, 223] width 12 height 447
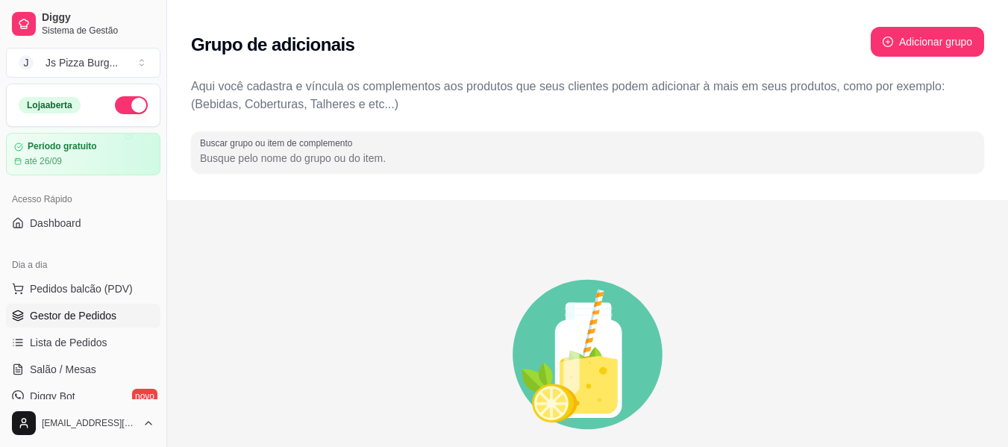
click at [32, 311] on span "Gestor de Pedidos" at bounding box center [73, 315] width 87 height 15
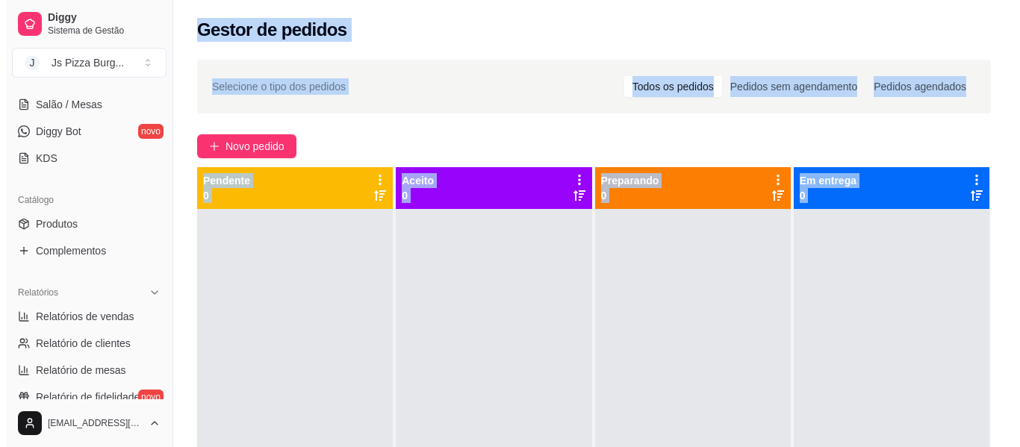
scroll to position [258, 0]
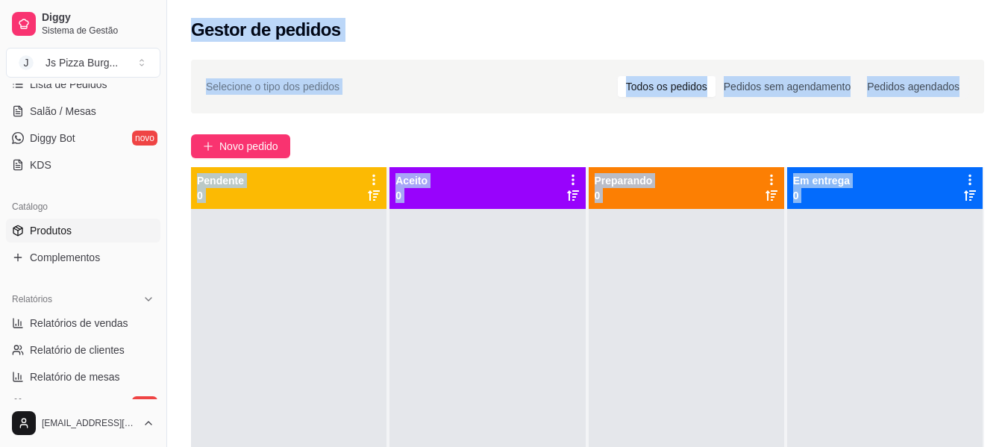
click at [66, 220] on link "Produtos" at bounding box center [83, 231] width 155 height 24
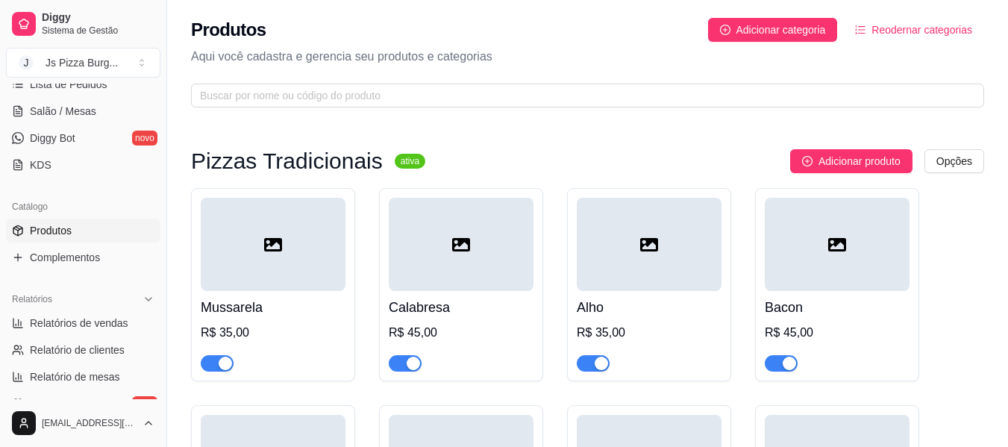
click at [251, 242] on div at bounding box center [273, 244] width 145 height 93
click at [244, 254] on div at bounding box center [273, 244] width 145 height 93
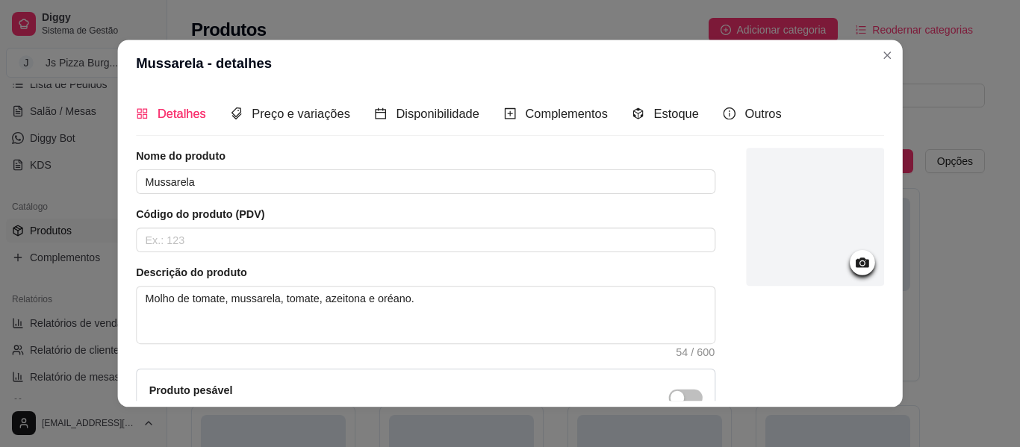
click at [244, 254] on div "Nome do produto Mussarela Código do produto (PDV) Descrição do produto Molho de…" at bounding box center [425, 323] width 579 height 349
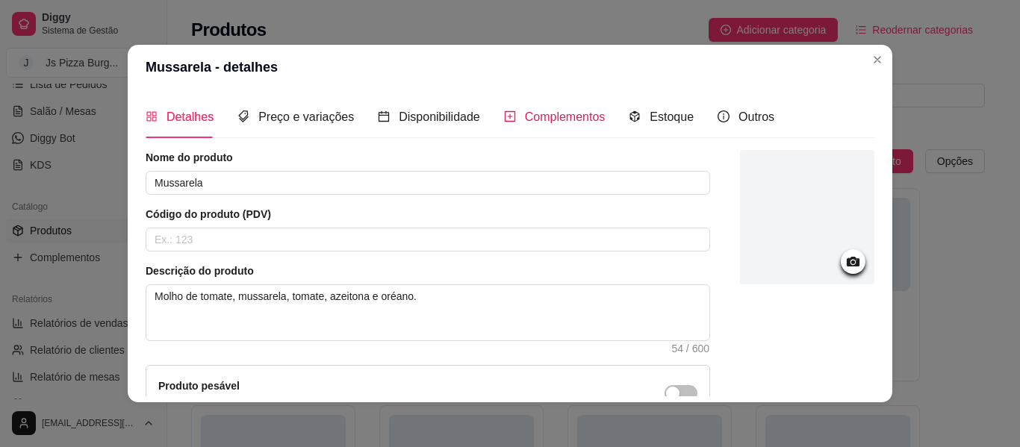
click at [535, 119] on span "Complementos" at bounding box center [565, 116] width 81 height 13
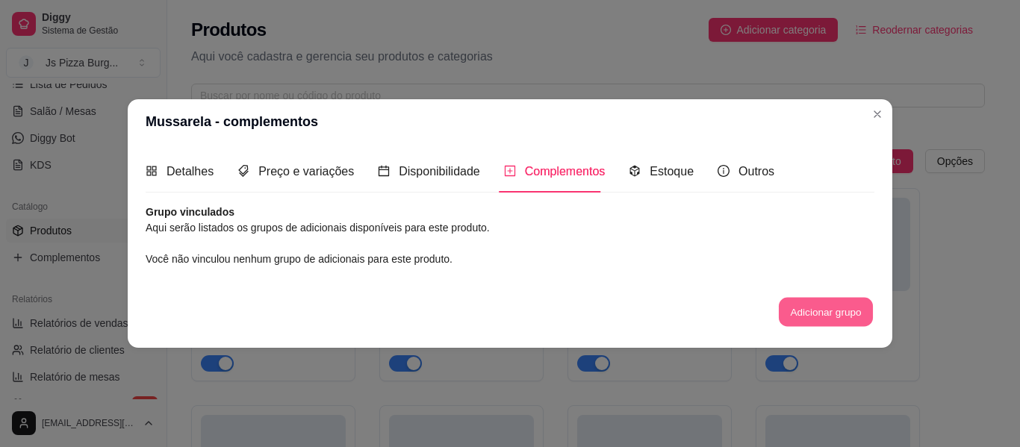
click at [781, 308] on button "Adicionar grupo" at bounding box center [826, 312] width 94 height 29
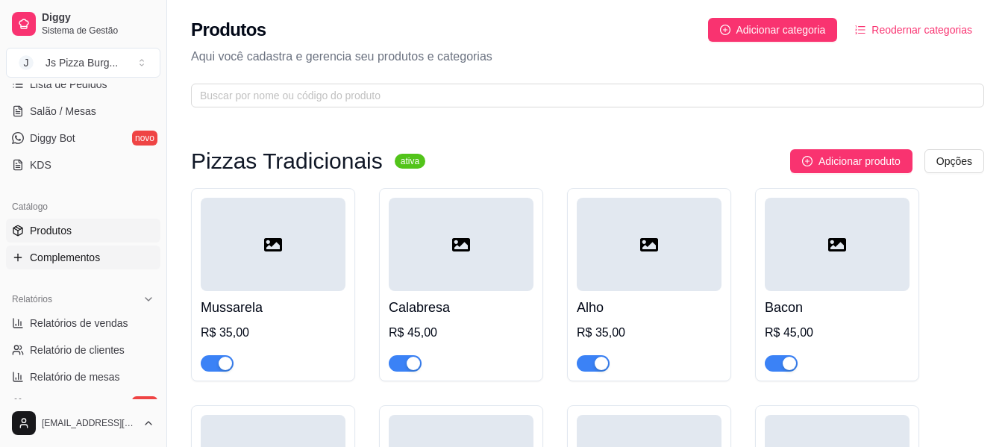
click at [44, 260] on span "Complementos" at bounding box center [65, 257] width 70 height 15
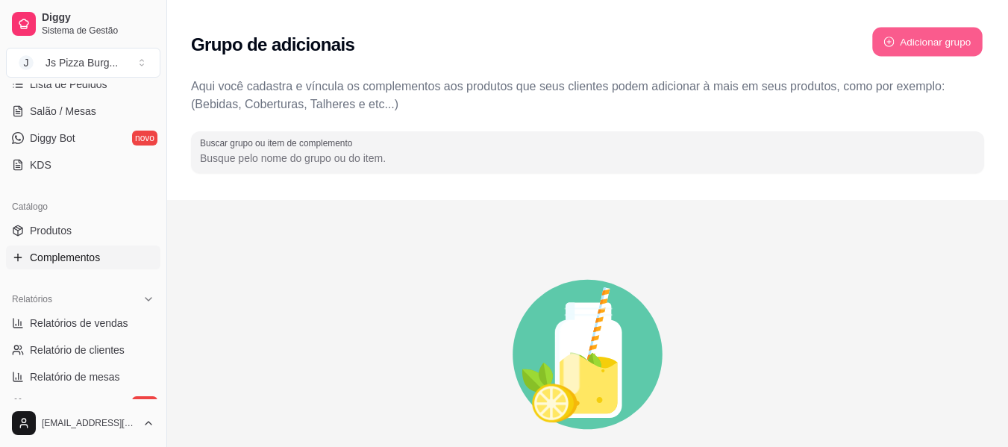
click at [914, 37] on button "Adicionar grupo" at bounding box center [928, 42] width 110 height 29
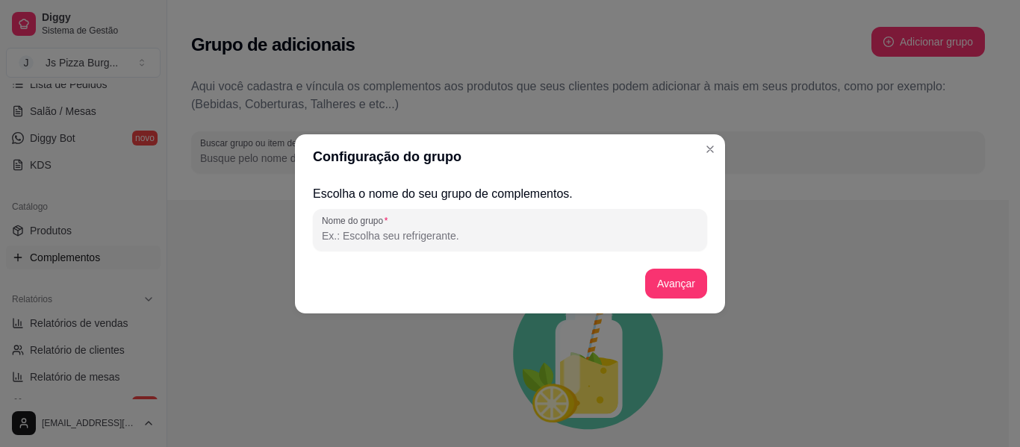
click at [505, 229] on input "Nome do grupo" at bounding box center [510, 235] width 376 height 15
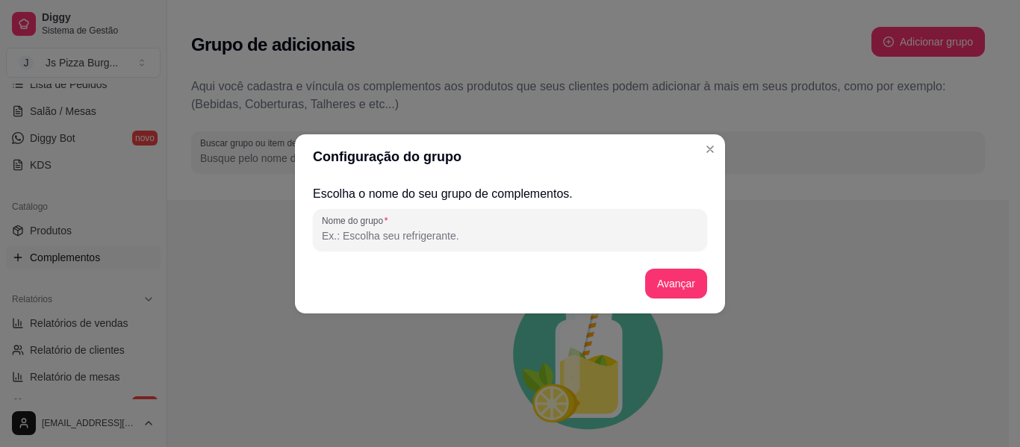
click at [505, 229] on input "Nome do grupo" at bounding box center [510, 235] width 376 height 15
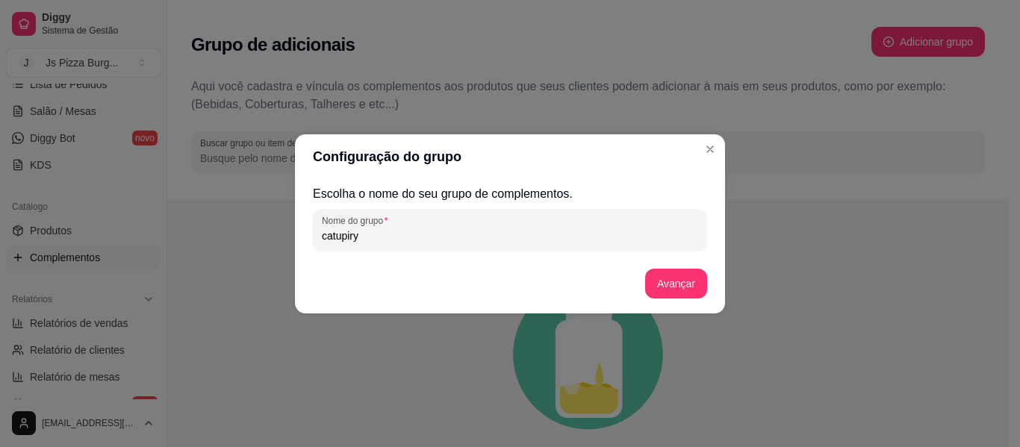
click at [505, 229] on input "catupiry" at bounding box center [510, 235] width 376 height 15
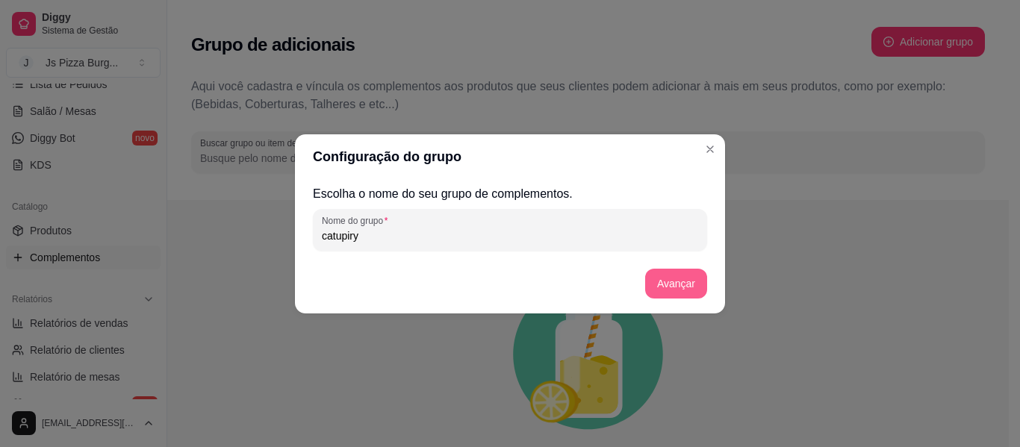
type input "catupiry"
click at [686, 284] on button "Avançar" at bounding box center [676, 284] width 62 height 30
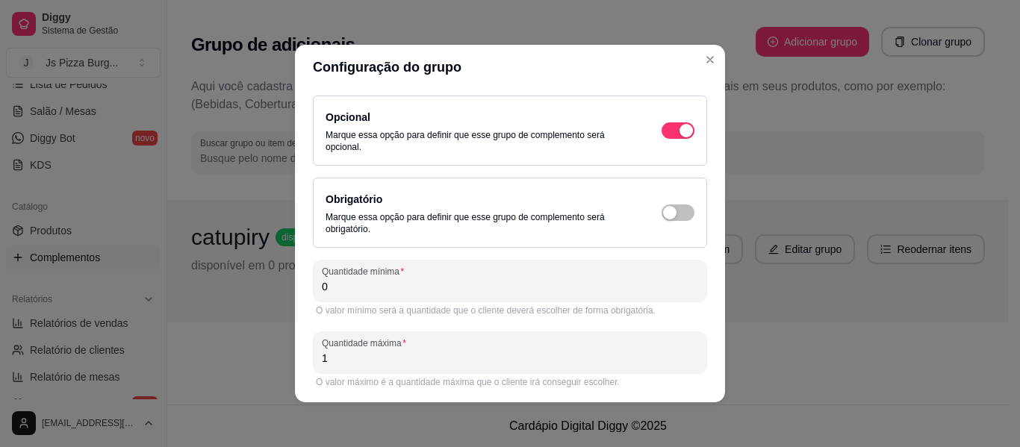
click at [355, 306] on div "O valor mínimo será a quantidade que o cliente deverá escolher de forma obrigat…" at bounding box center [510, 311] width 388 height 12
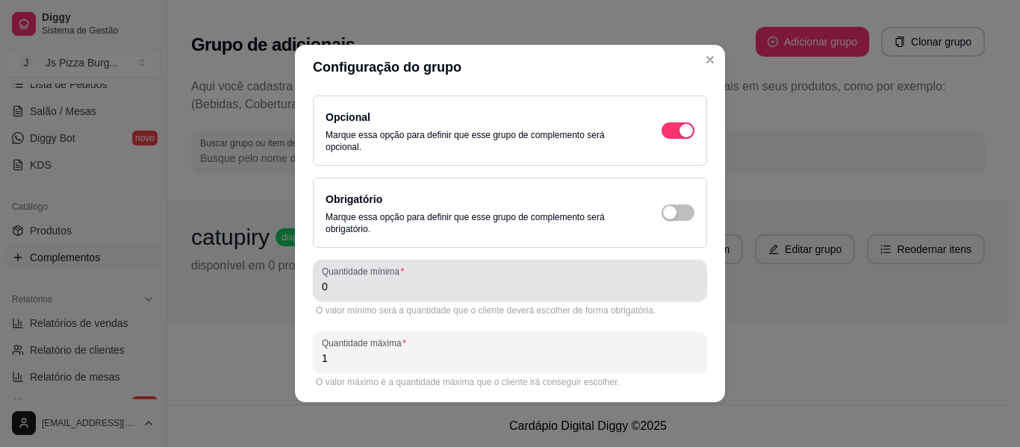
click at [342, 284] on input "0" at bounding box center [510, 286] width 376 height 15
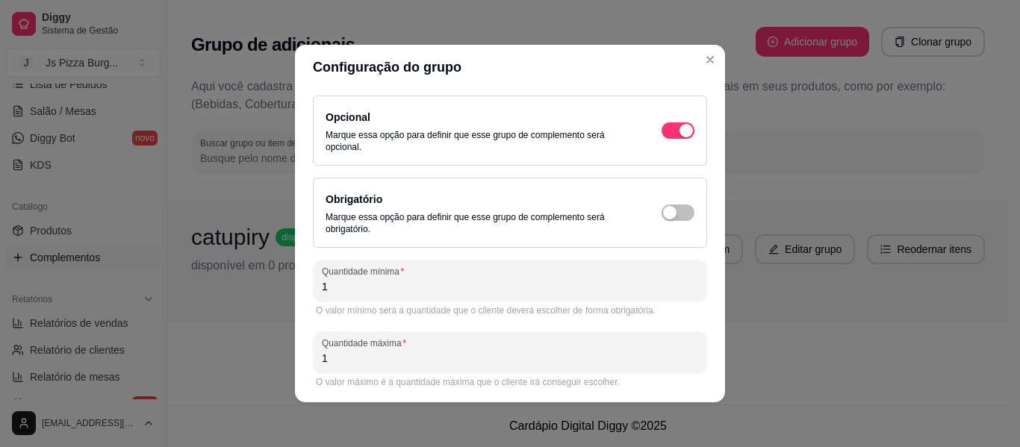
type input "1"
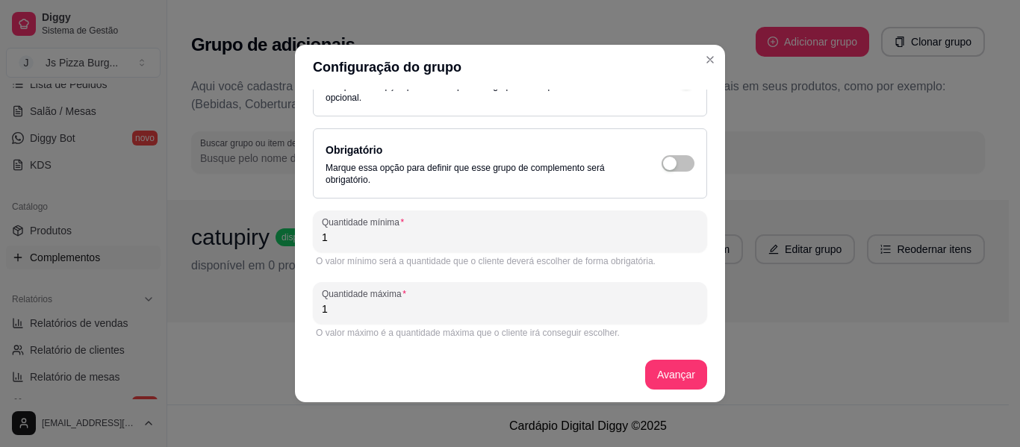
scroll to position [52, 0]
click at [660, 377] on button "Avançar" at bounding box center [676, 372] width 60 height 29
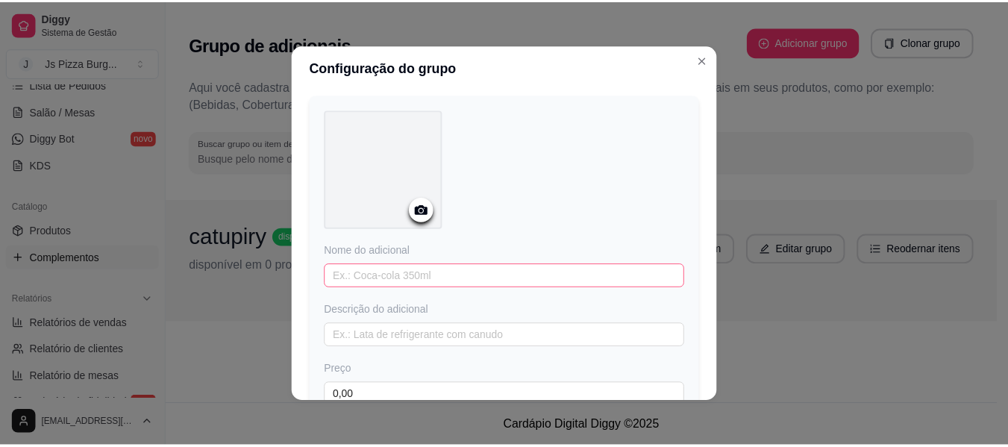
scroll to position [178, 0]
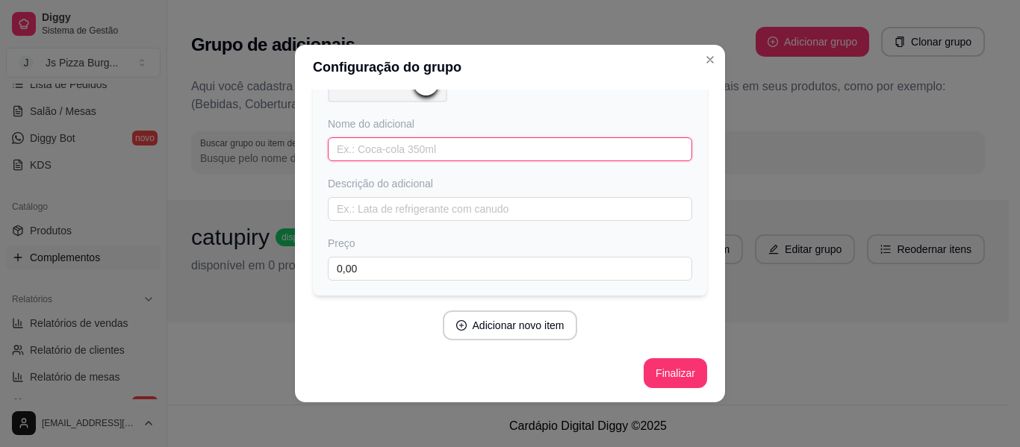
click at [334, 148] on input "text" at bounding box center [510, 149] width 364 height 24
type input "catupiry"
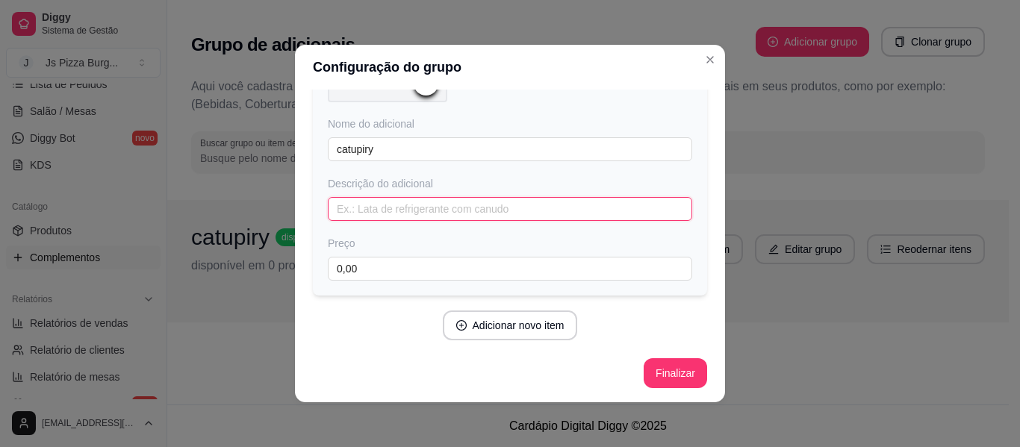
click at [357, 213] on input "text" at bounding box center [510, 209] width 364 height 24
type input "borda"
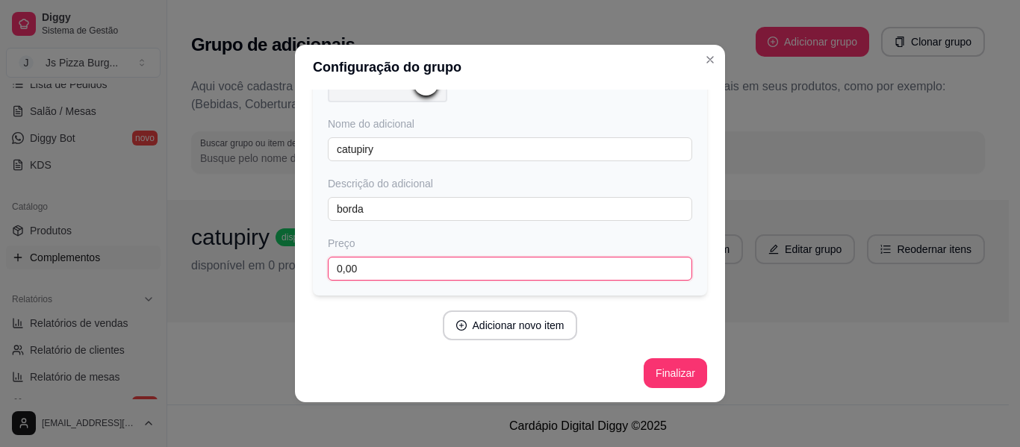
click at [349, 277] on input "0,00" at bounding box center [510, 269] width 364 height 24
type input "12,00"
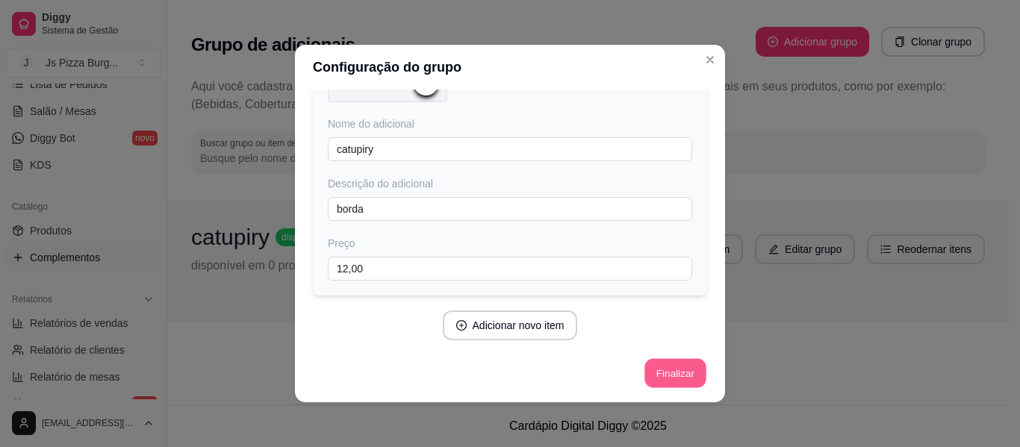
click at [655, 375] on button "Finalizar" at bounding box center [674, 373] width 61 height 29
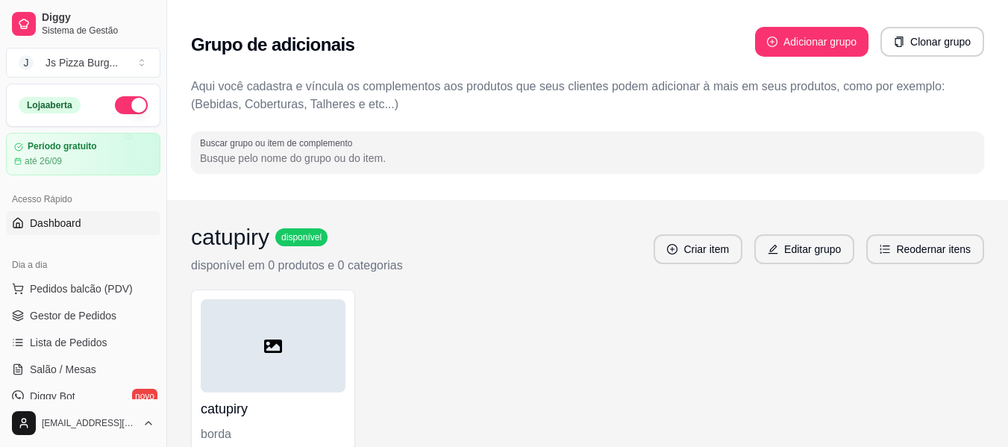
click at [79, 216] on span "Dashboard" at bounding box center [56, 223] width 52 height 15
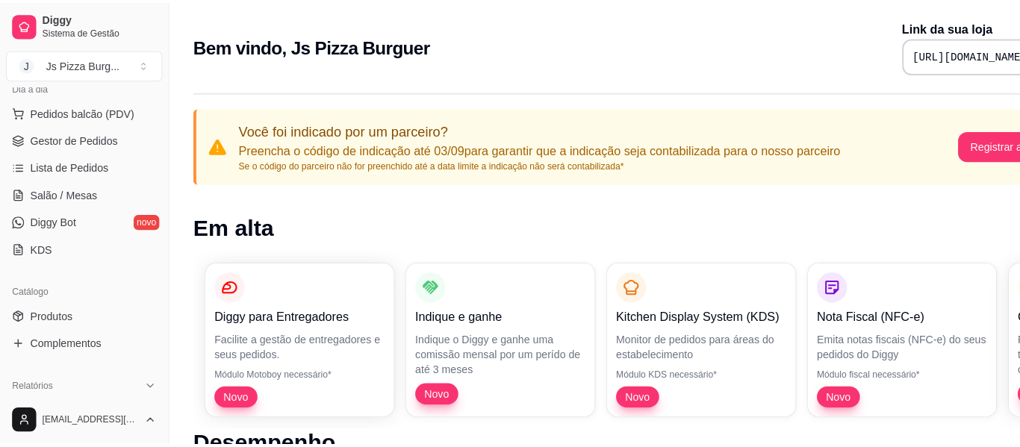
scroll to position [209, 0]
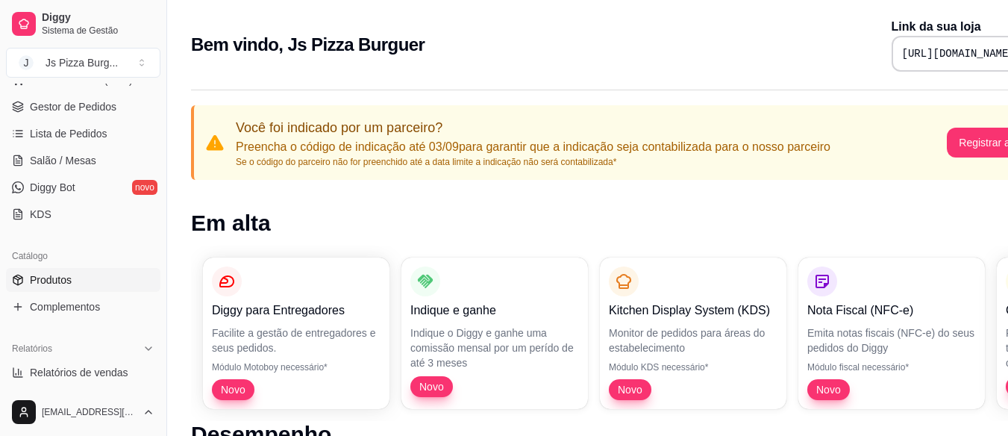
click at [36, 284] on span "Produtos" at bounding box center [51, 279] width 42 height 15
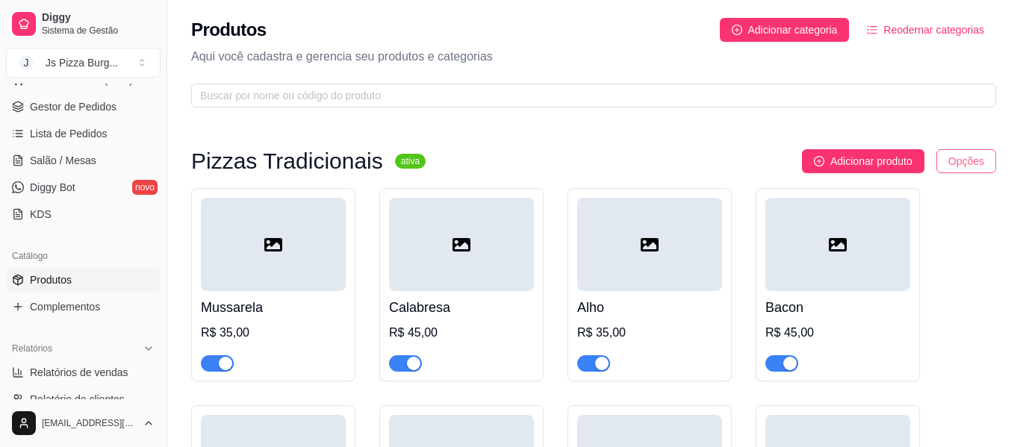
click at [950, 157] on html "Diggy Sistema de Gestão J Js Pizza Burg ... Loja aberta Período gratuito até 26…" at bounding box center [510, 223] width 1020 height 447
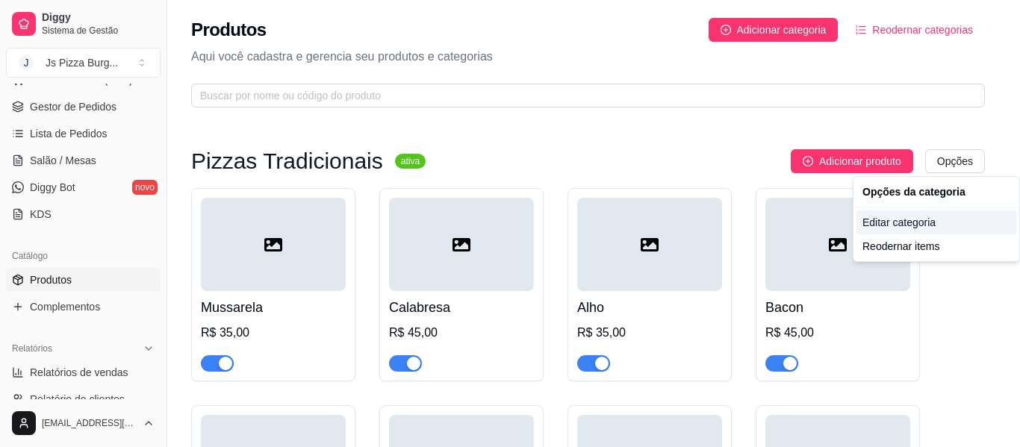
click at [916, 222] on div "Editar categoria" at bounding box center [936, 222] width 160 height 24
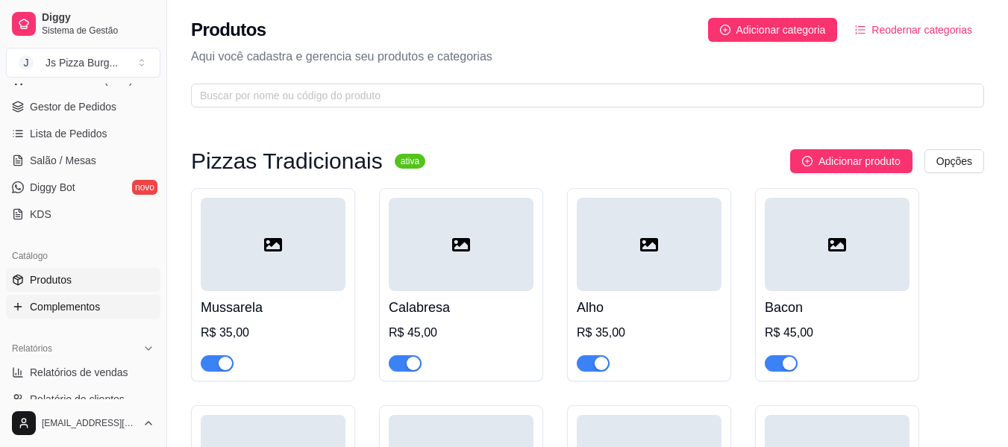
click at [70, 303] on span "Complementos" at bounding box center [65, 306] width 70 height 15
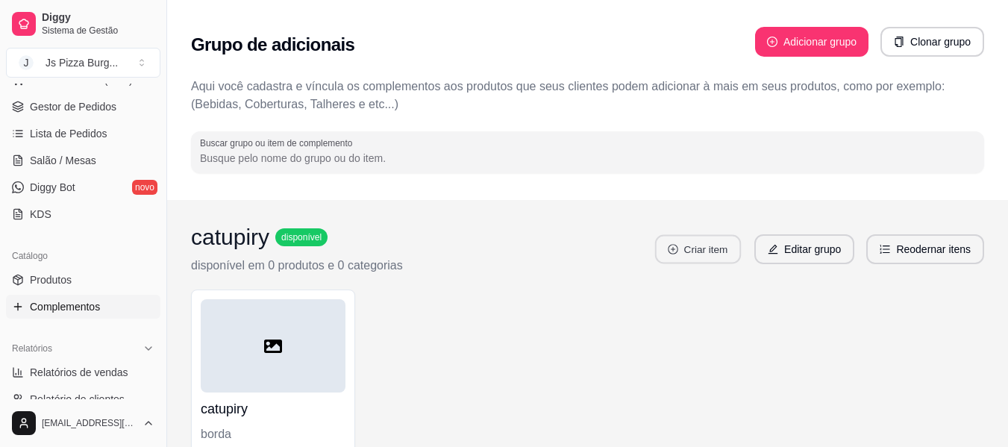
click at [694, 245] on button "Criar item" at bounding box center [698, 249] width 86 height 29
click at [77, 104] on span "Gestor de Pedidos" at bounding box center [73, 106] width 87 height 15
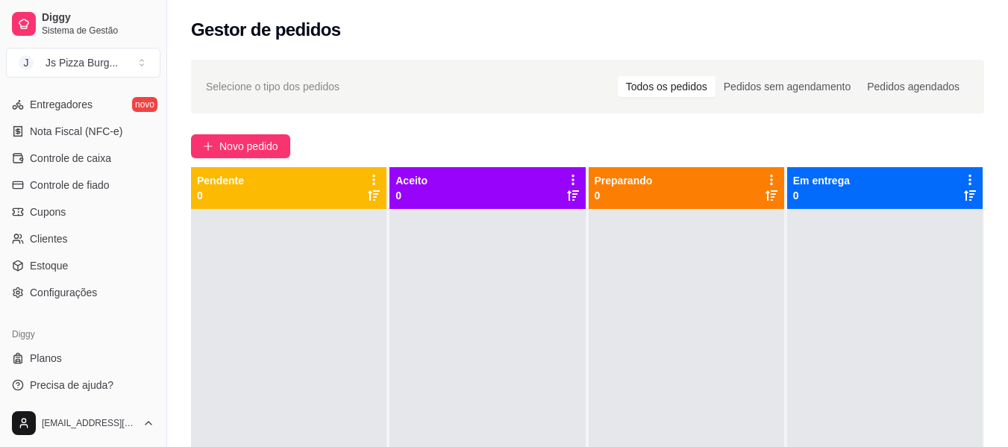
scroll to position [627, 0]
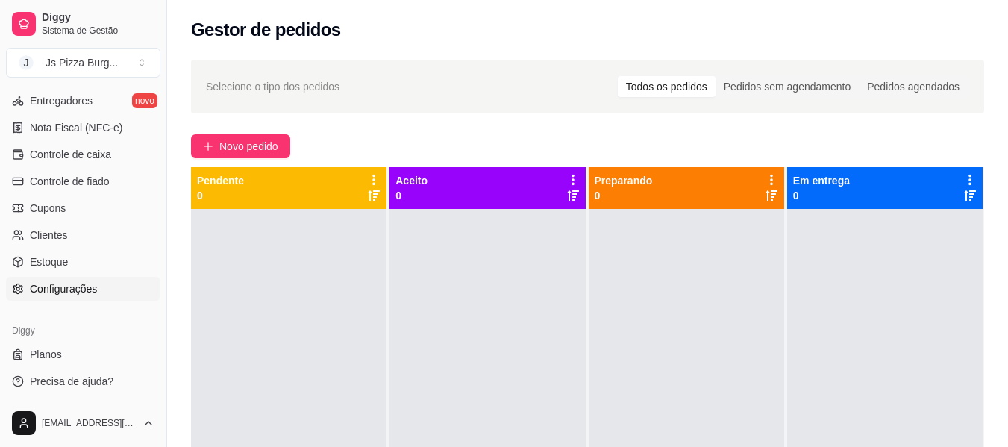
click at [63, 296] on link "Configurações" at bounding box center [83, 289] width 155 height 24
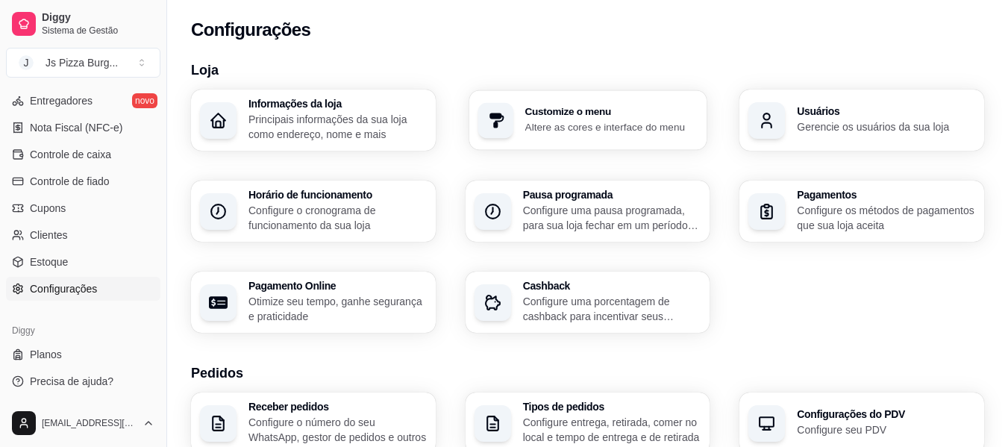
click at [639, 119] on div "Customize o menu Altere as cores e interface do menu" at bounding box center [611, 121] width 173 height 28
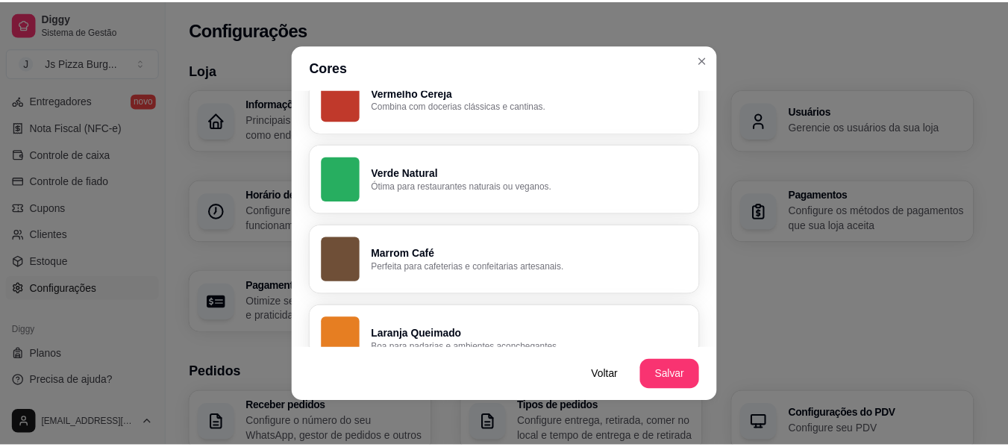
scroll to position [418, 0]
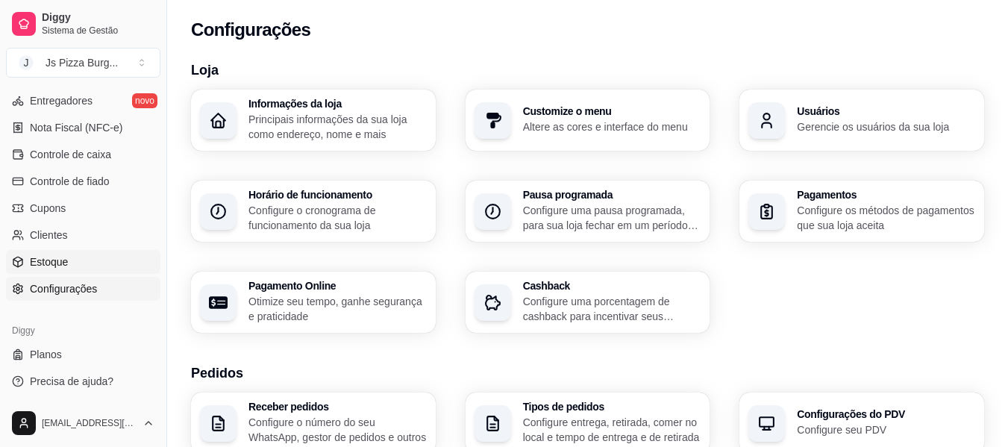
click at [57, 264] on span "Estoque" at bounding box center [49, 262] width 38 height 15
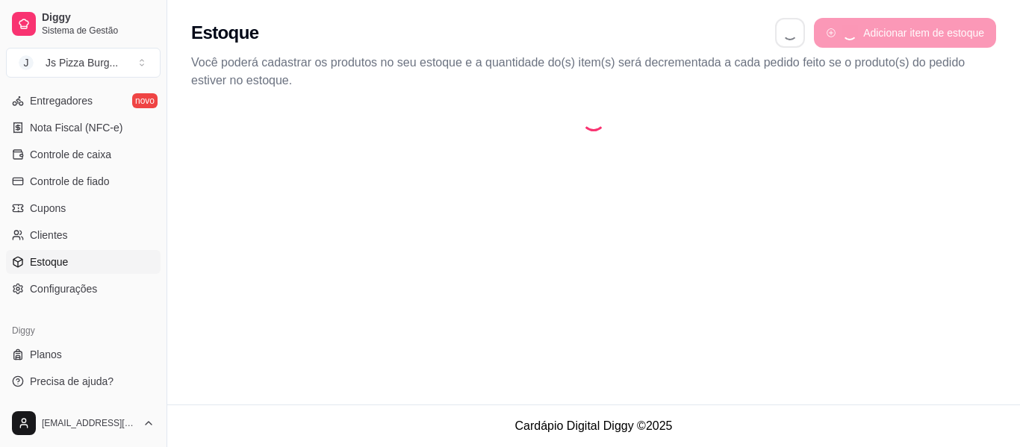
select select "QUANTITY_ORDER"
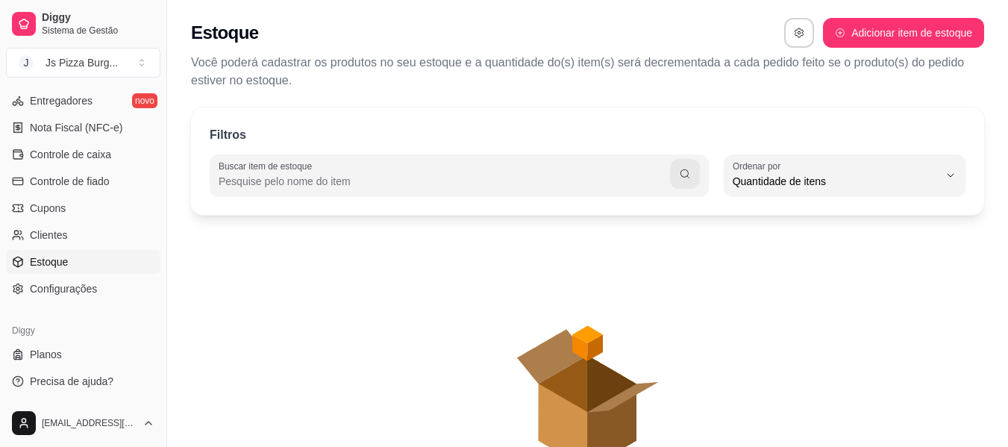
scroll to position [14, 0]
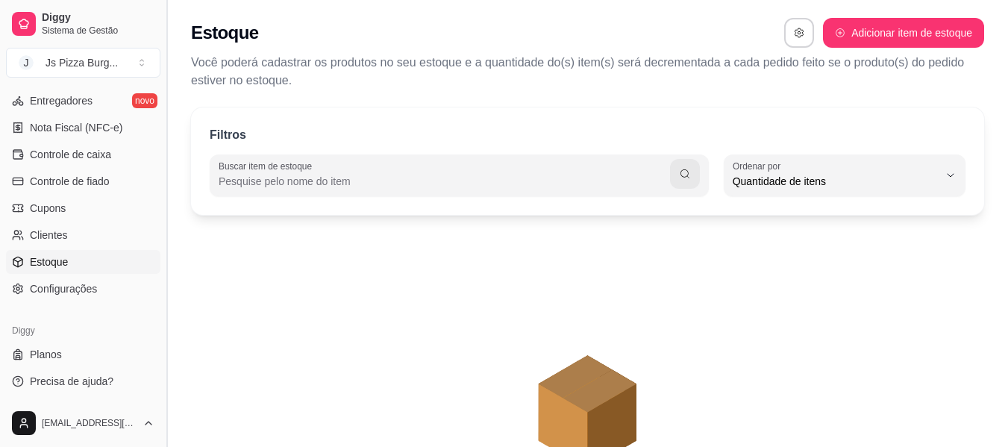
click at [160, 393] on button "Toggle Sidebar" at bounding box center [166, 223] width 12 height 447
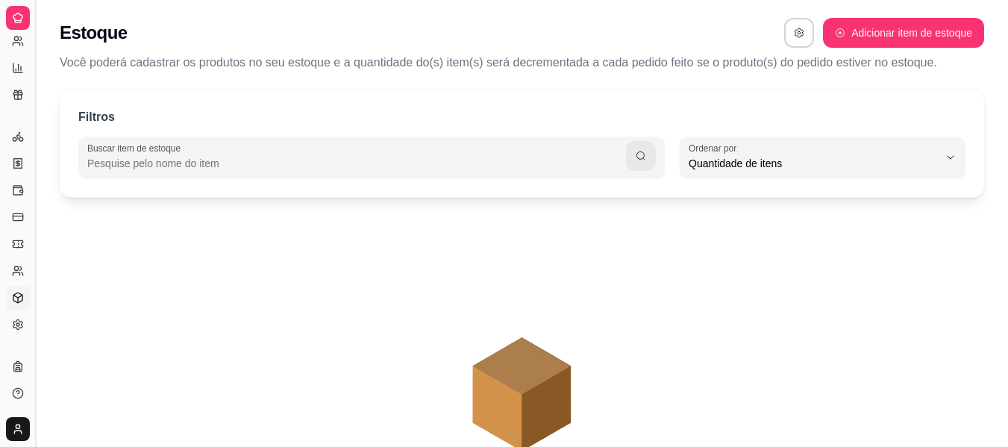
scroll to position [326, 0]
drag, startPoint x: 160, startPoint y: 393, endPoint x: 187, endPoint y: 192, distance: 202.6
click at [187, 192] on div "Diggy Sistema de Gestão J Js Pizza Burg ... Loja aberta Período gratuito até 26…" at bounding box center [504, 283] width 1008 height 567
click at [34, 346] on button "Toggle Sidebar" at bounding box center [35, 223] width 12 height 447
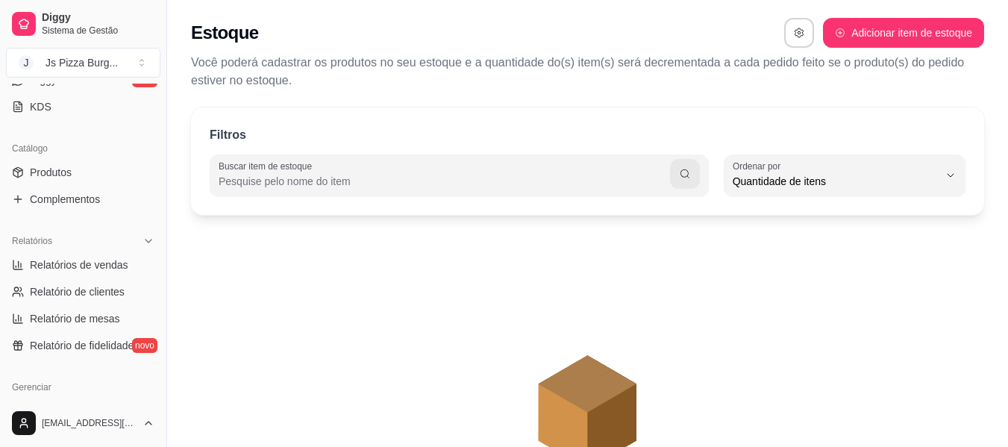
scroll to position [306, 0]
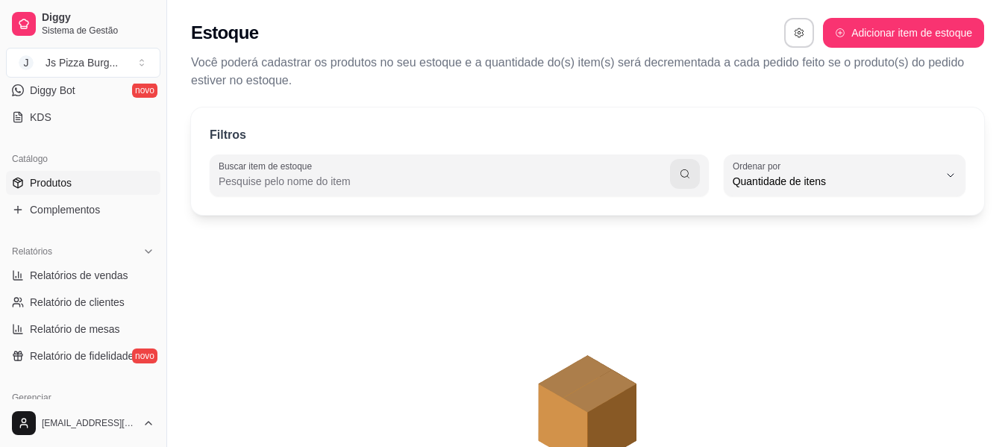
click at [69, 187] on span "Produtos" at bounding box center [51, 182] width 42 height 15
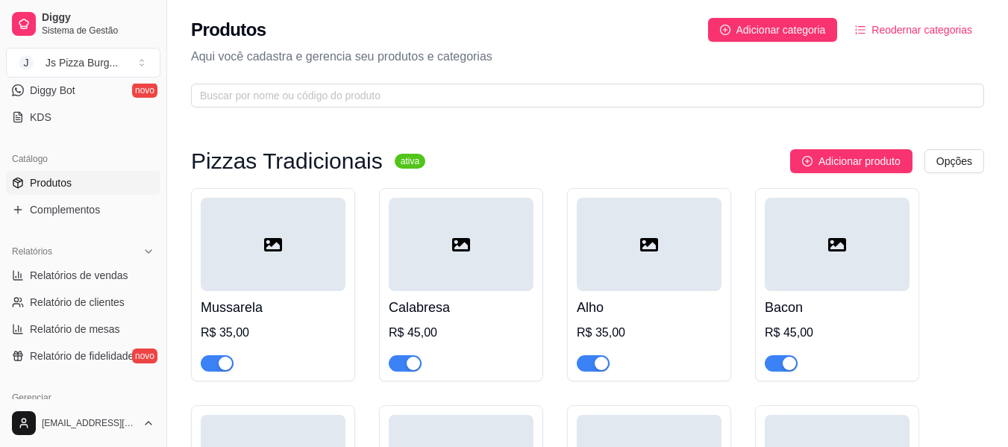
click at [6, 171] on link "Produtos" at bounding box center [83, 183] width 155 height 24
click at [965, 161] on html "Diggy Sistema de Gestão J Js Pizza Burg ... Loja aberta Período gratuito até 26…" at bounding box center [504, 223] width 1008 height 447
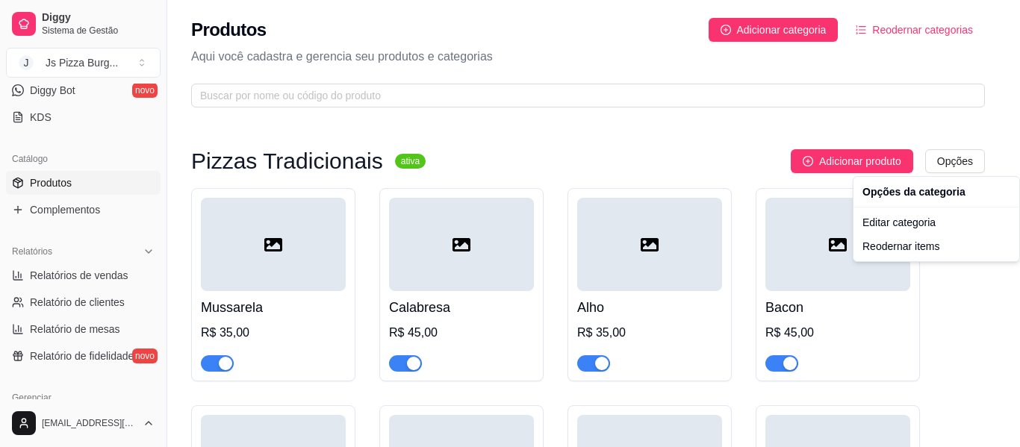
click at [761, 26] on html "Diggy Sistema de Gestão J Js Pizza Burg ... Loja aberta Período gratuito até 26…" at bounding box center [510, 223] width 1020 height 447
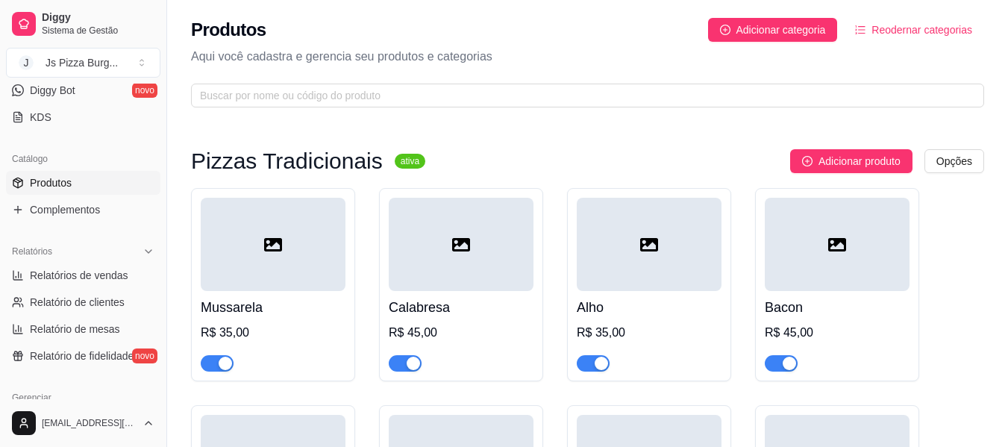
click at [761, 26] on span "Adicionar categoria" at bounding box center [782, 30] width 90 height 16
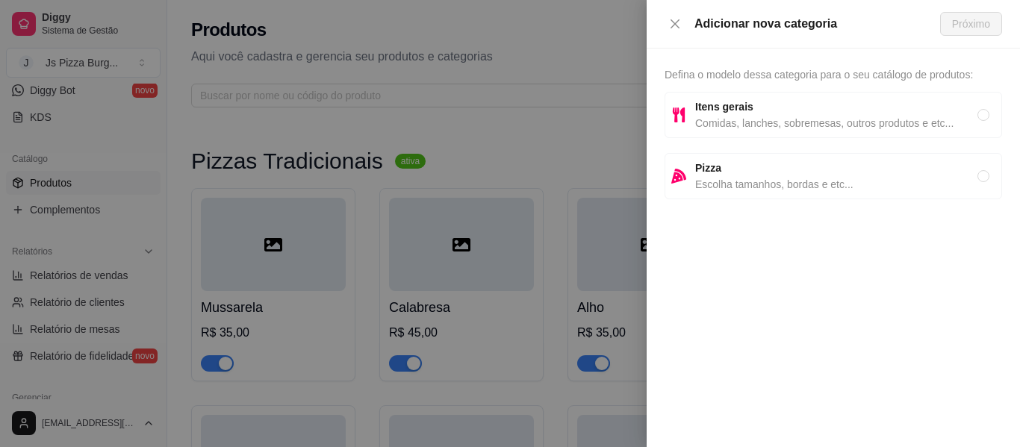
click at [761, 26] on div "Adicionar nova categoria Próximo Defina o modelo dessa categoria para o seu cat…" at bounding box center [510, 223] width 1020 height 447
click at [721, 178] on span "Escolha tamanhos, bordas e etc..." at bounding box center [836, 184] width 282 height 16
radio input "true"
click at [676, 22] on icon "close" at bounding box center [674, 23] width 9 height 9
